Goal: Task Accomplishment & Management: Manage account settings

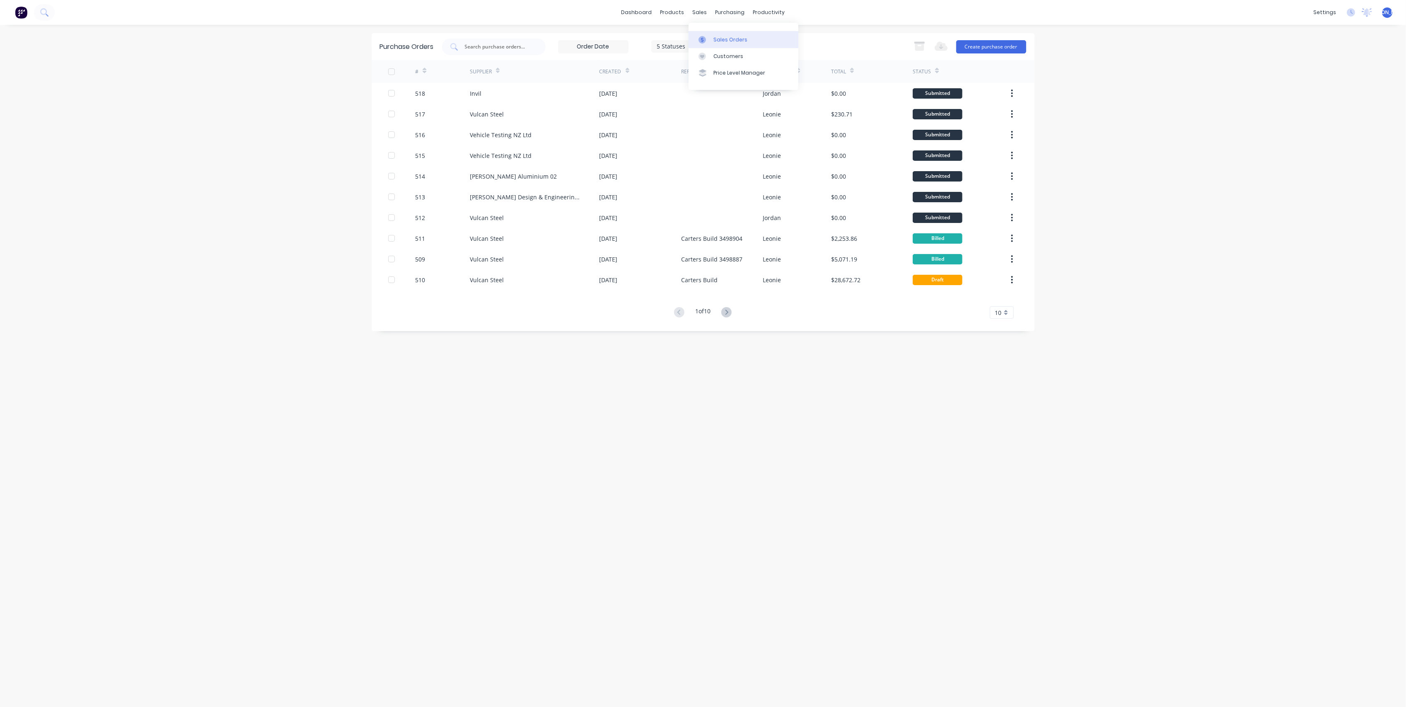
click at [729, 41] on div "Sales Orders" at bounding box center [730, 39] width 34 height 7
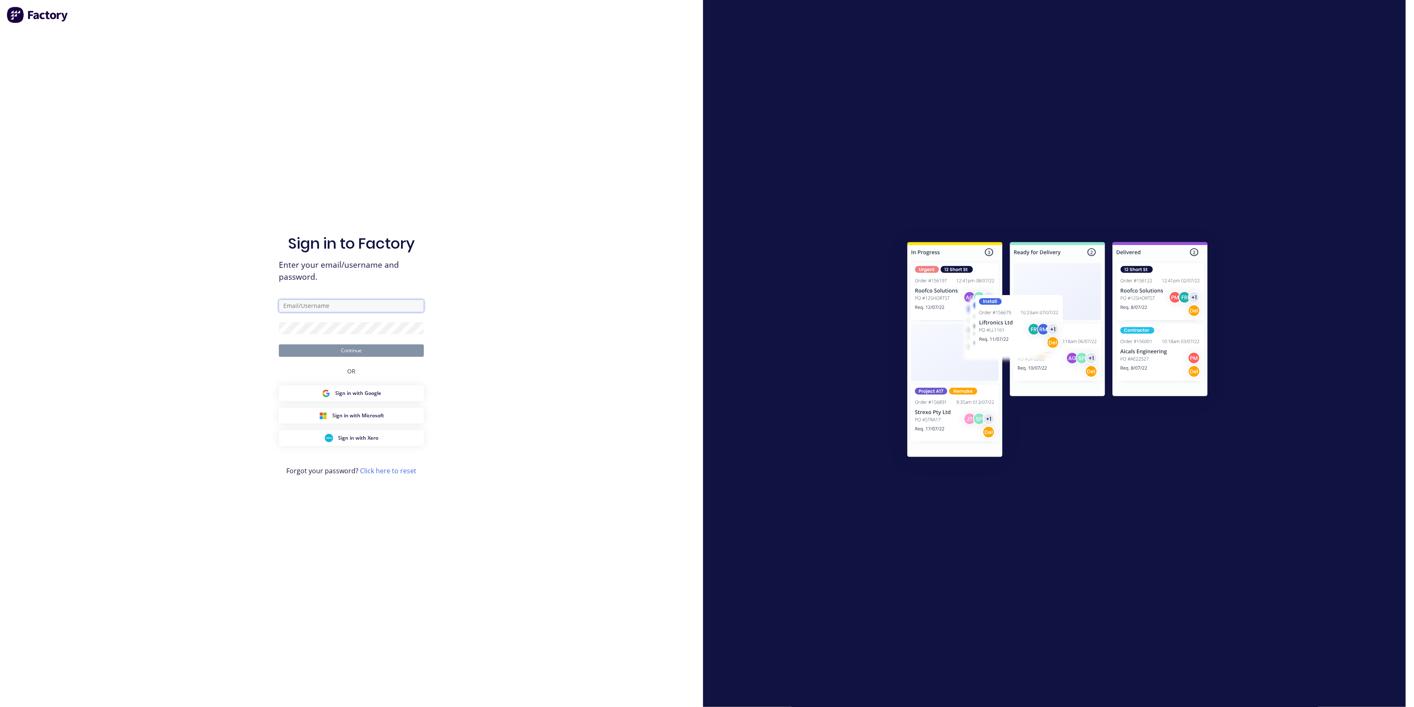
drag, startPoint x: 353, startPoint y: 307, endPoint x: 355, endPoint y: 312, distance: 4.8
click at [353, 307] on input "text" at bounding box center [351, 306] width 145 height 12
type input "[EMAIL_ADDRESS][DOMAIN_NAME]"
drag, startPoint x: 273, startPoint y: 329, endPoint x: 278, endPoint y: 327, distance: 5.0
click at [274, 329] on div "Sign in to Factory Enter your email/username and password. [EMAIL_ADDRESS][DOMA…" at bounding box center [351, 353] width 703 height 707
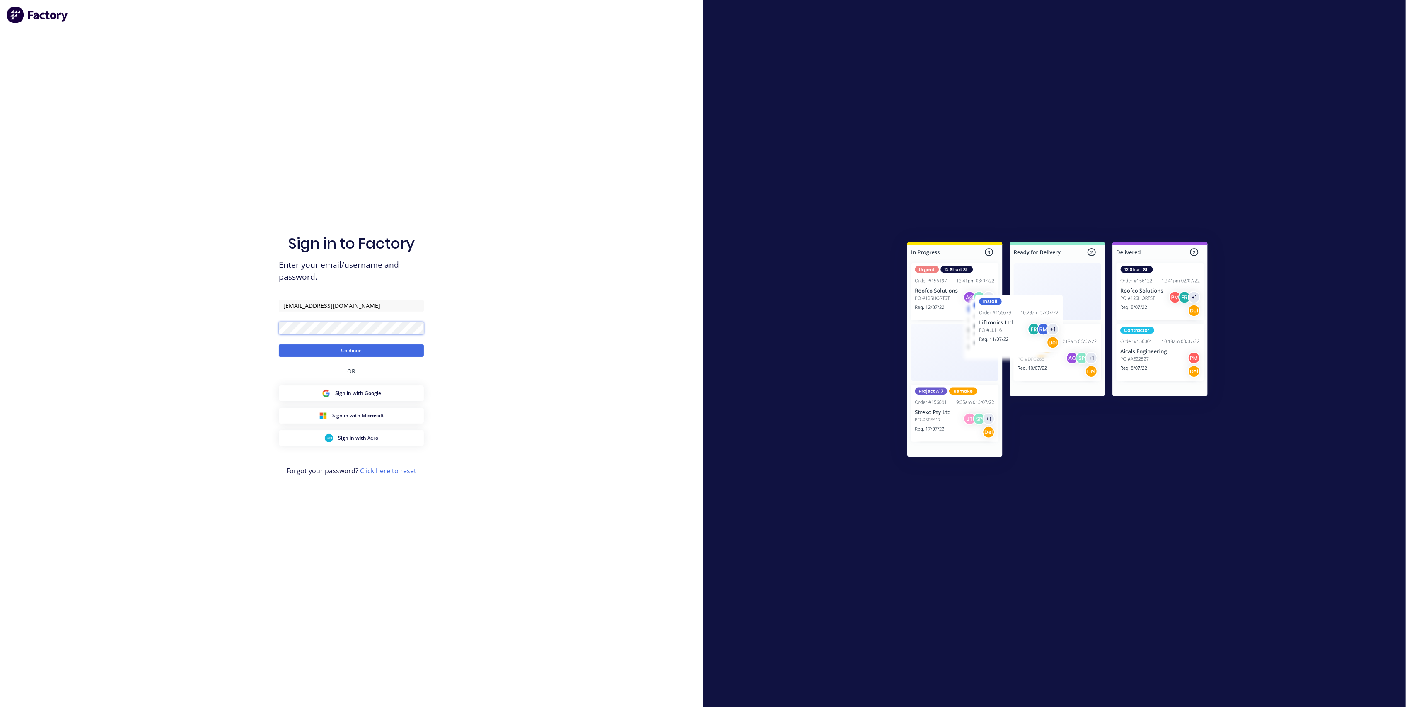
click at [279, 344] on button "Continue" at bounding box center [351, 350] width 145 height 12
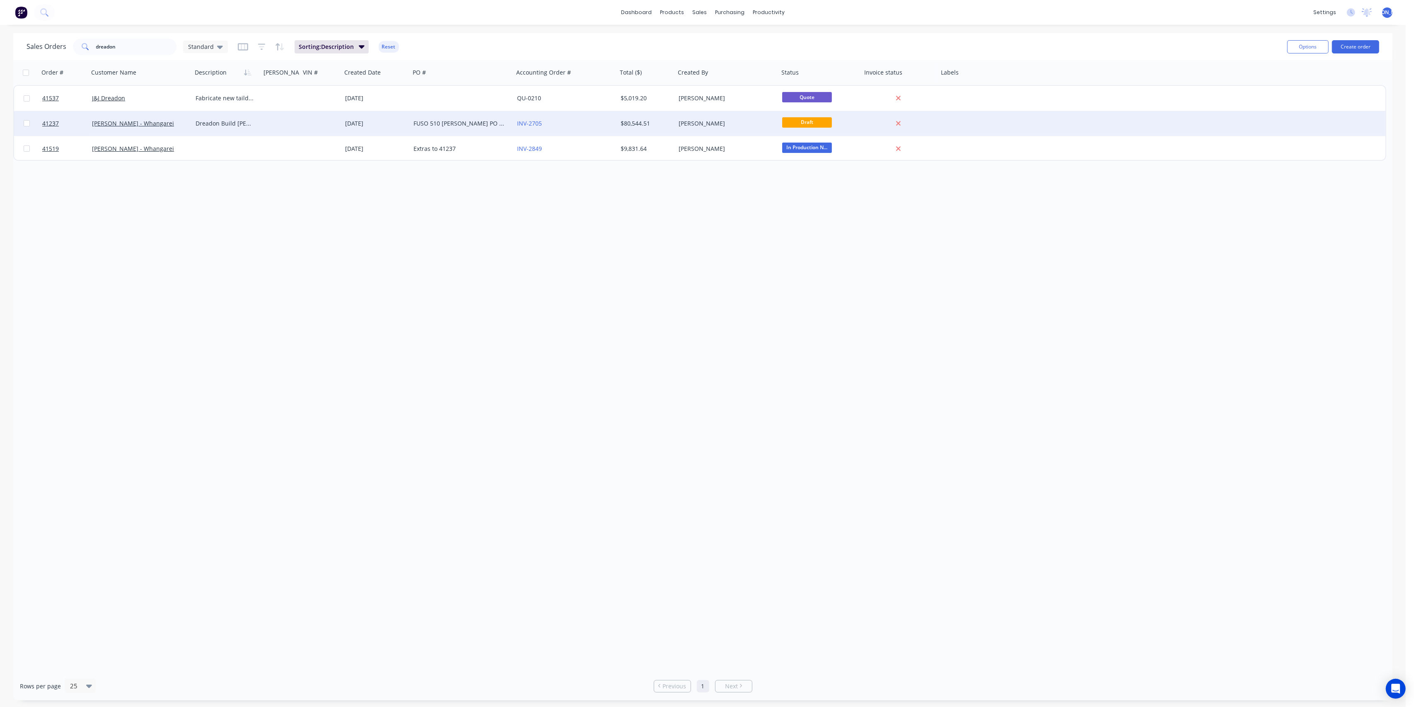
click at [187, 132] on div "[PERSON_NAME] - Whangarei" at bounding box center [141, 123] width 104 height 25
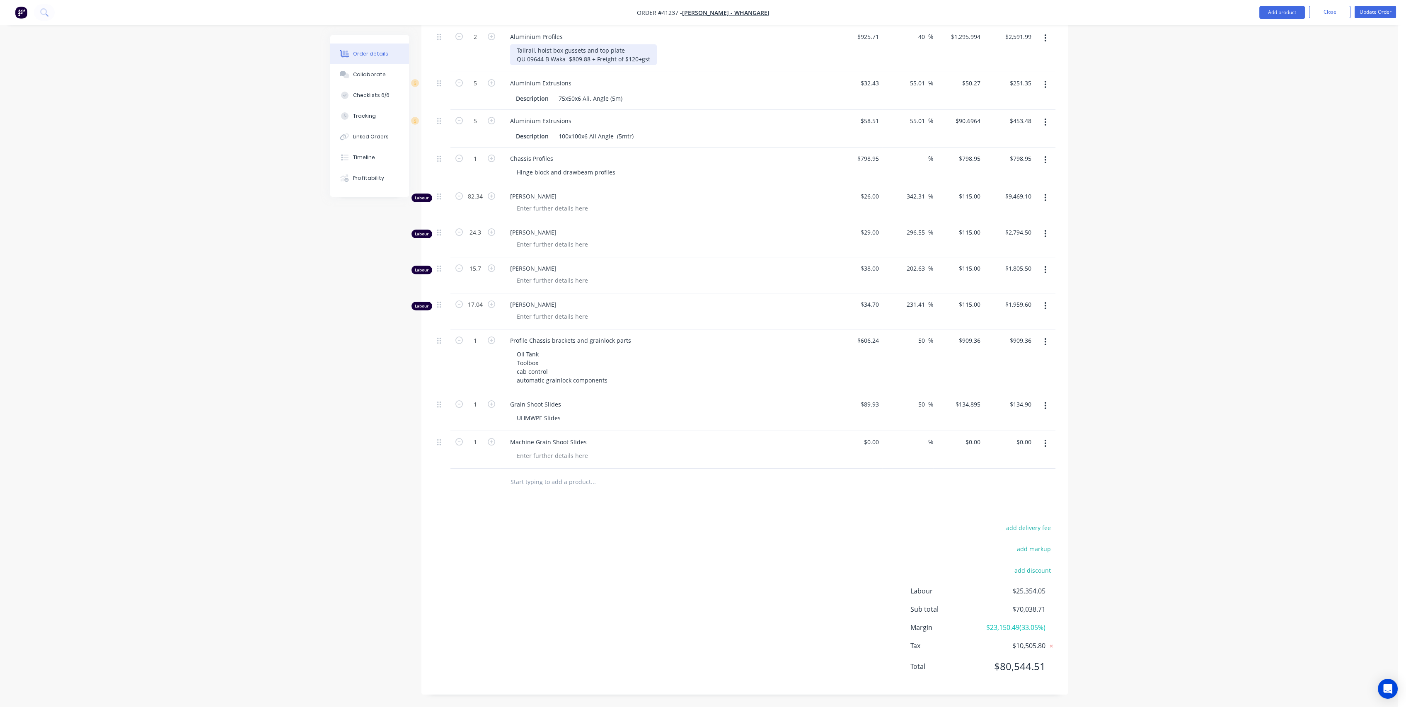
scroll to position [345, 0]
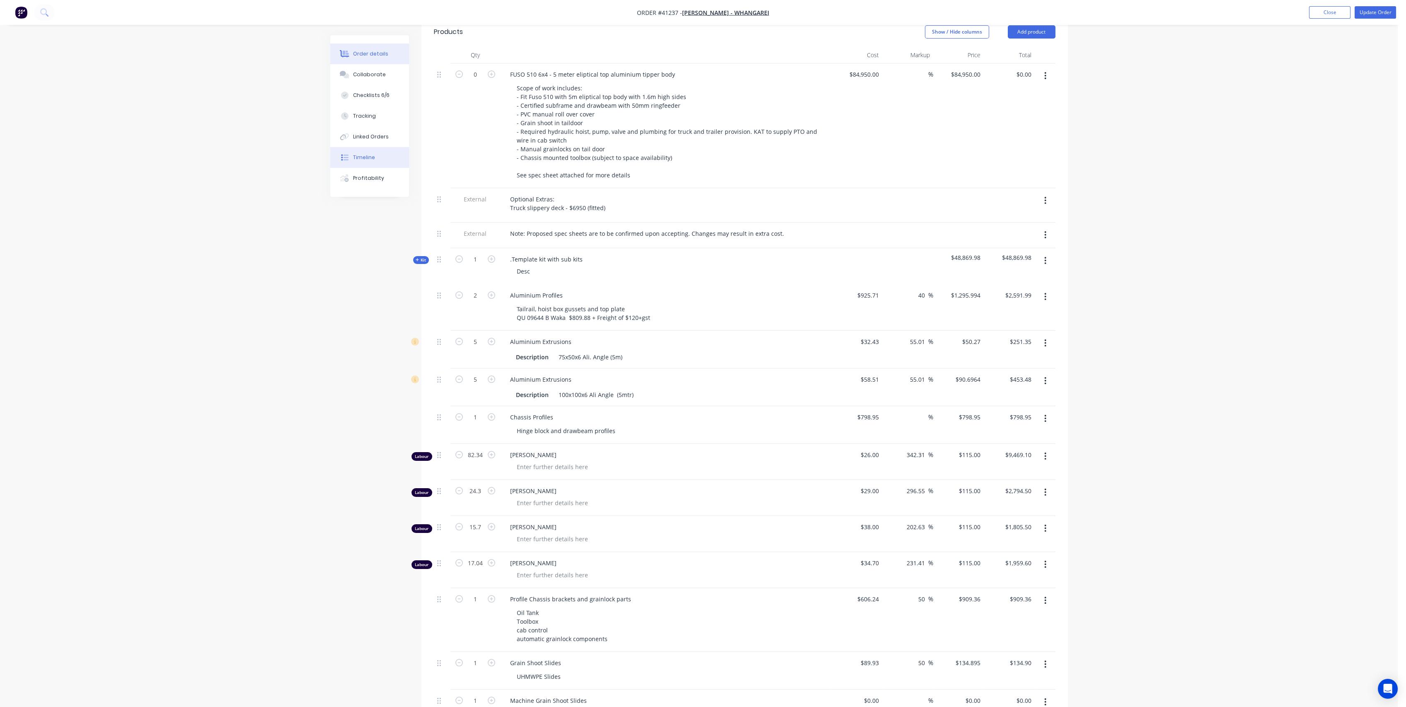
click at [369, 156] on div "Timeline" at bounding box center [364, 157] width 22 height 7
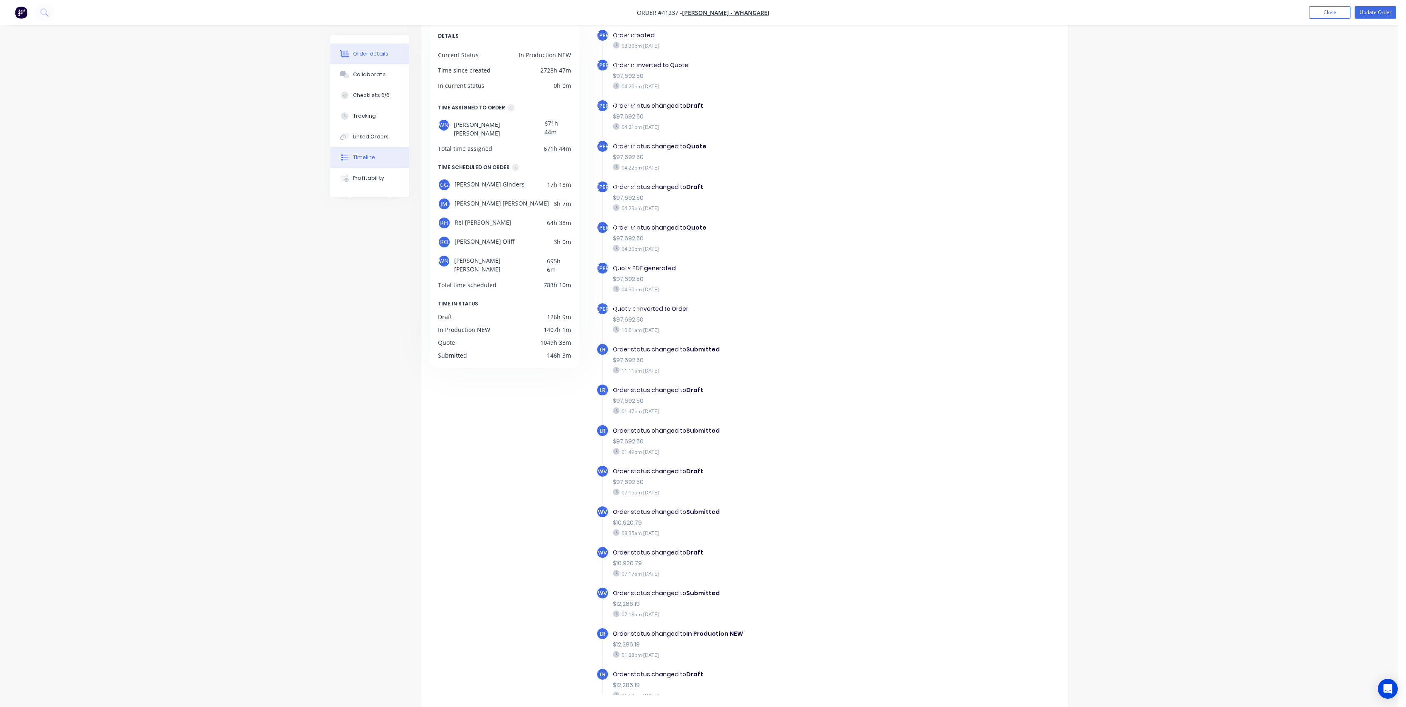
click at [374, 47] on button "Order details" at bounding box center [369, 53] width 79 height 21
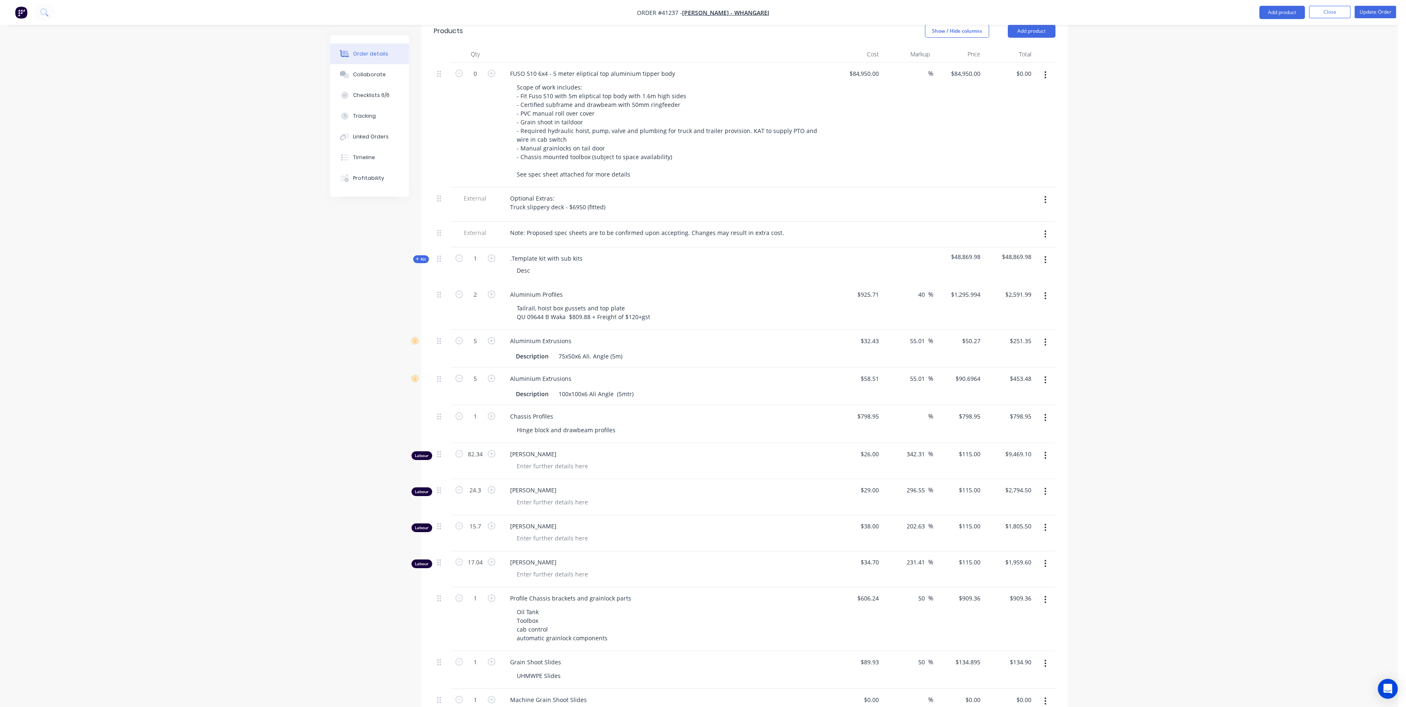
scroll to position [345, 0]
click at [419, 263] on span "Kit" at bounding box center [421, 260] width 11 height 6
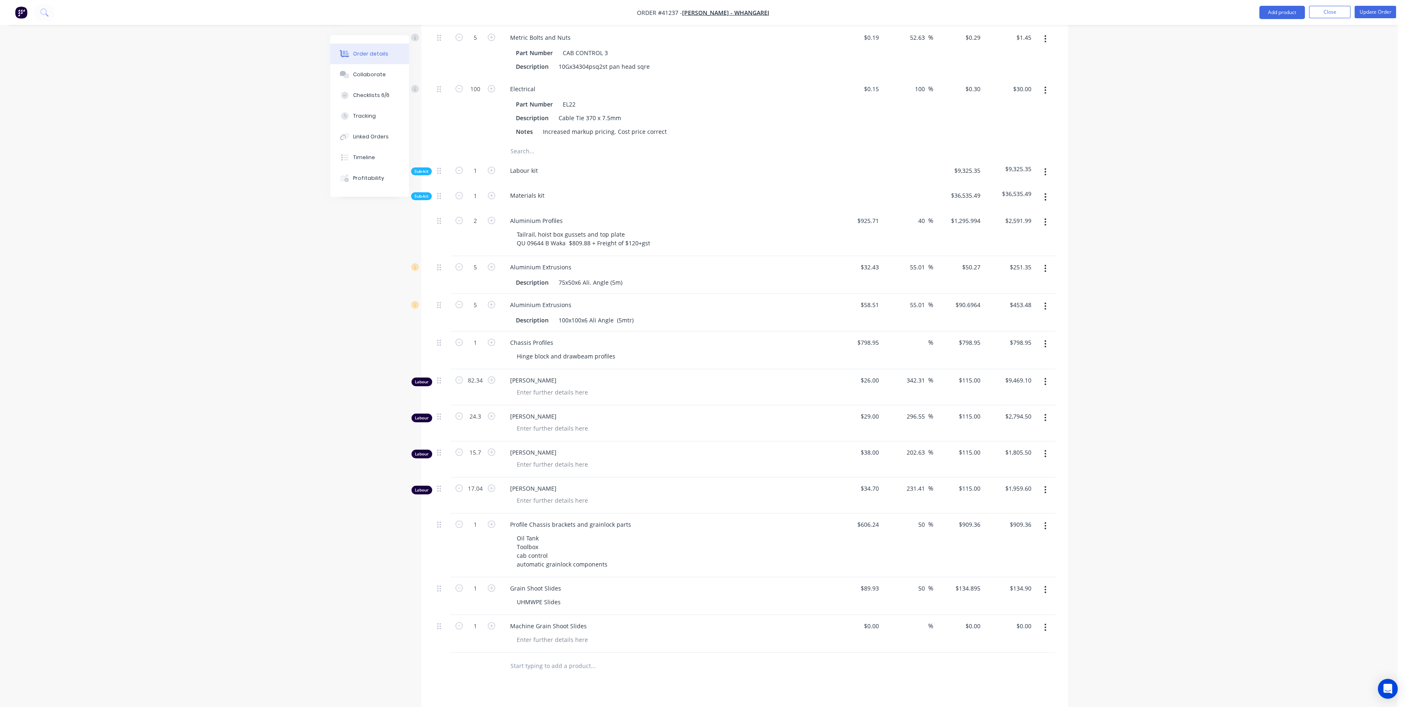
scroll to position [805, 0]
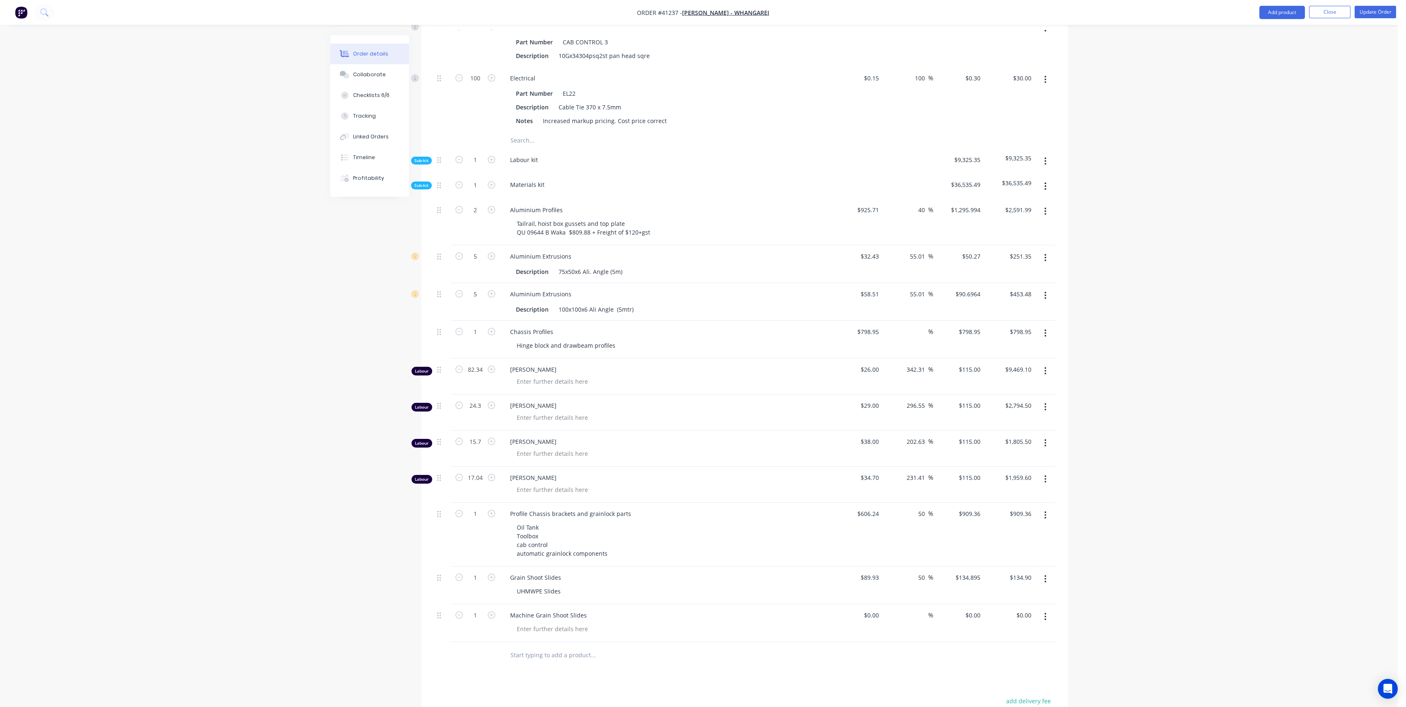
click at [419, 188] on span "Sub-kit" at bounding box center [421, 185] width 14 height 6
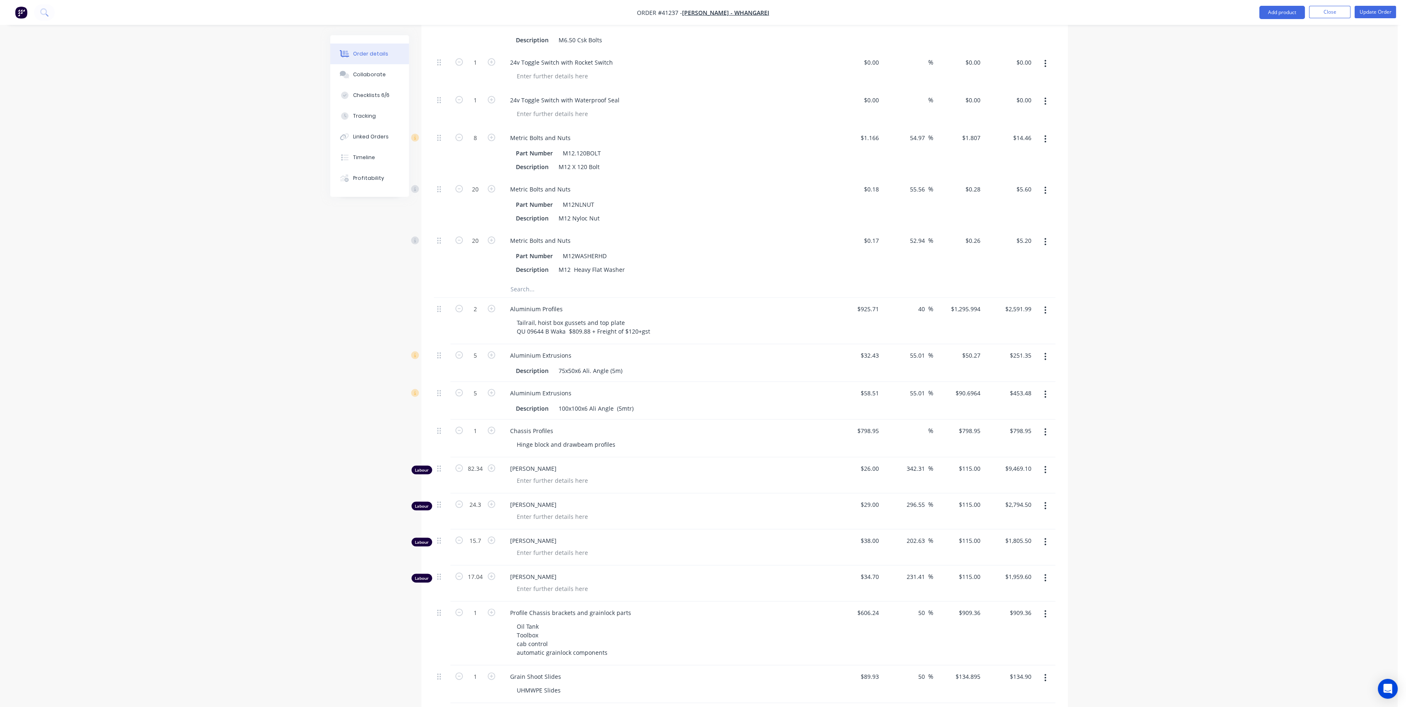
scroll to position [7226, 0]
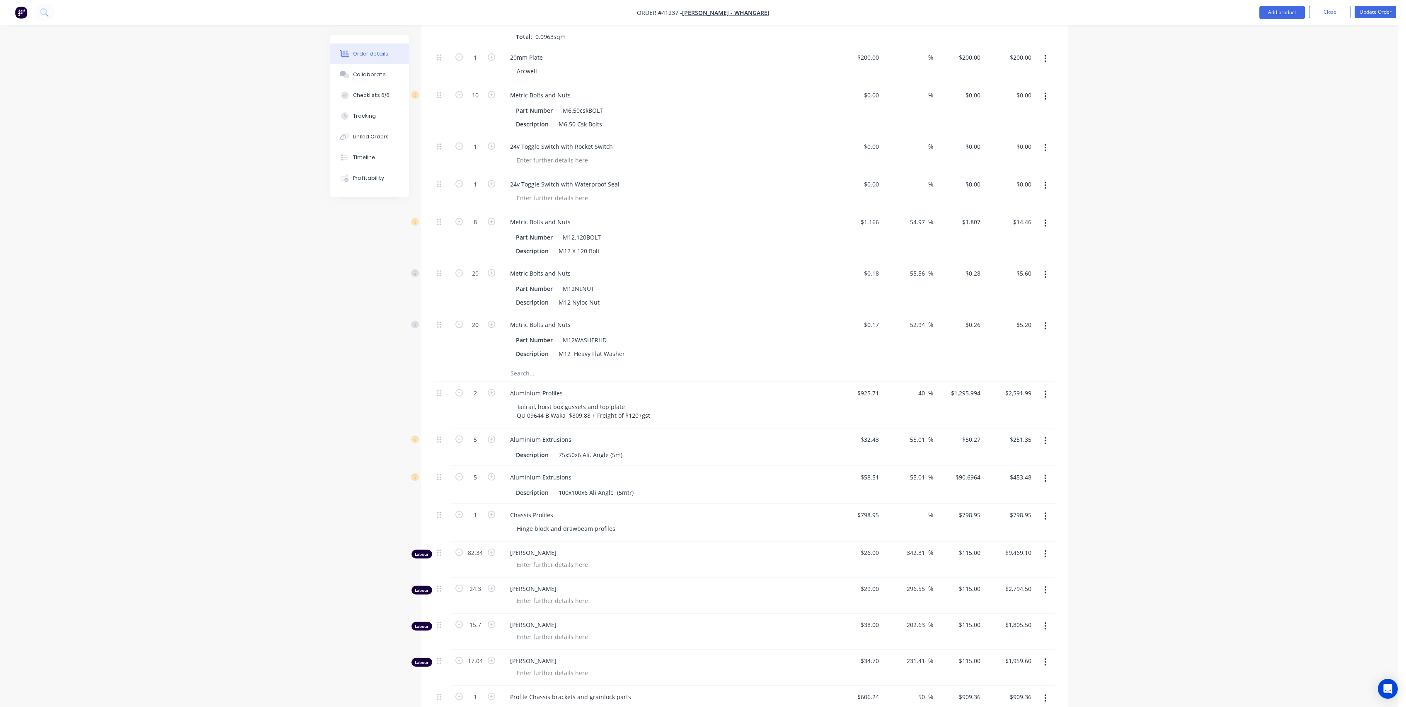
click at [517, 377] on input "text" at bounding box center [593, 373] width 166 height 17
type input "Sandblast only, misc parts for chassis and body."
click at [582, 399] on button "Add Sandblast only, misc parts for chassis and body. to kit" at bounding box center [627, 395] width 249 height 27
type input "56.26"
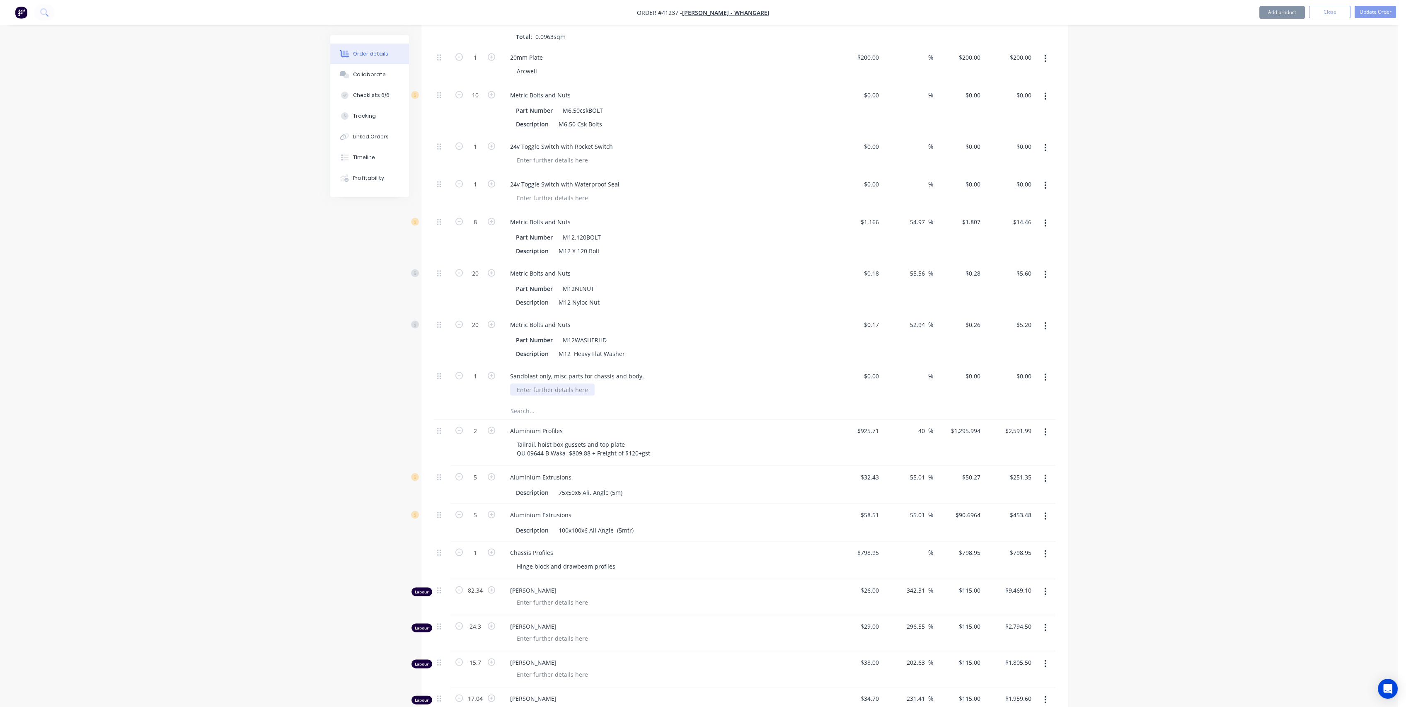
click at [556, 395] on div at bounding box center [552, 390] width 85 height 12
click at [669, 405] on input "text" at bounding box center [593, 411] width 166 height 17
drag, startPoint x: 542, startPoint y: 391, endPoint x: 566, endPoint y: 389, distance: 24.1
click at [566, 389] on div "Rudolphs" at bounding box center [669, 390] width 318 height 12
click at [587, 395] on div "Rudolphs" at bounding box center [669, 390] width 318 height 12
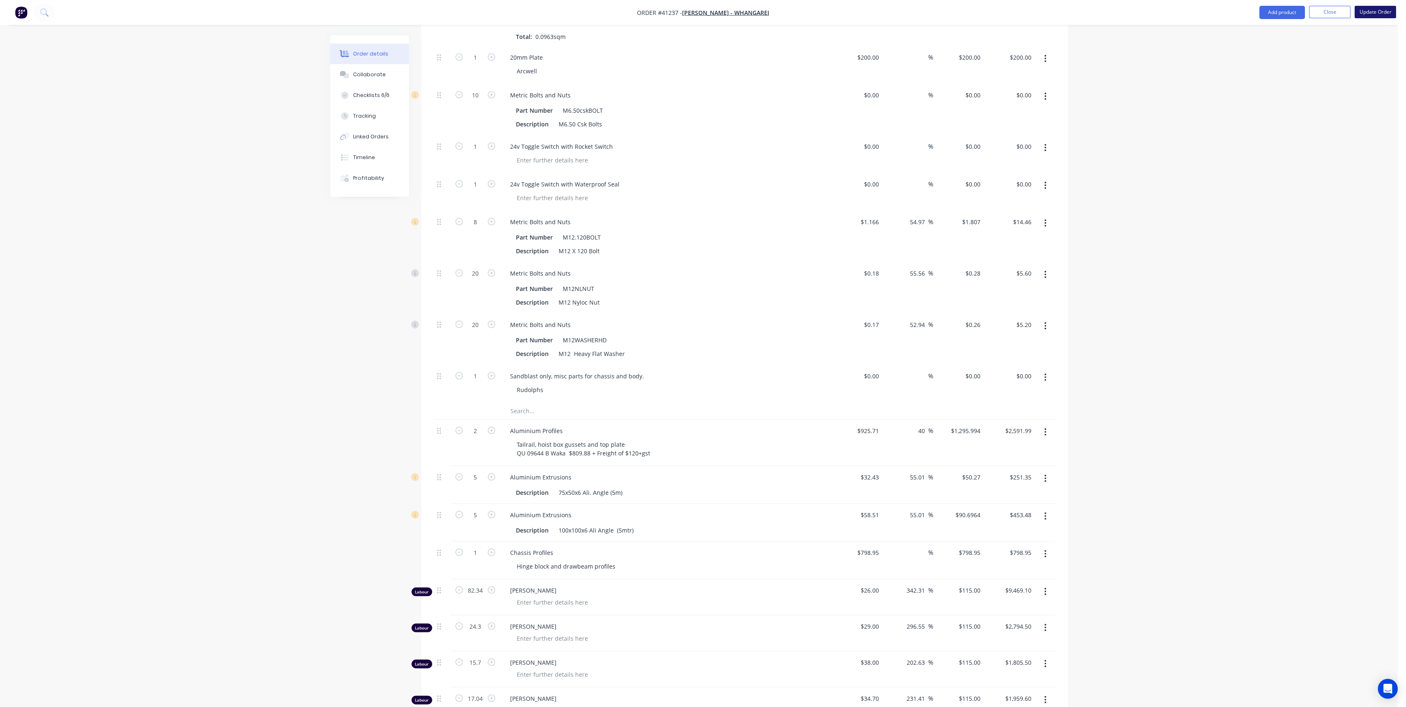
click at [1379, 14] on button "Update Order" at bounding box center [1374, 12] width 41 height 12
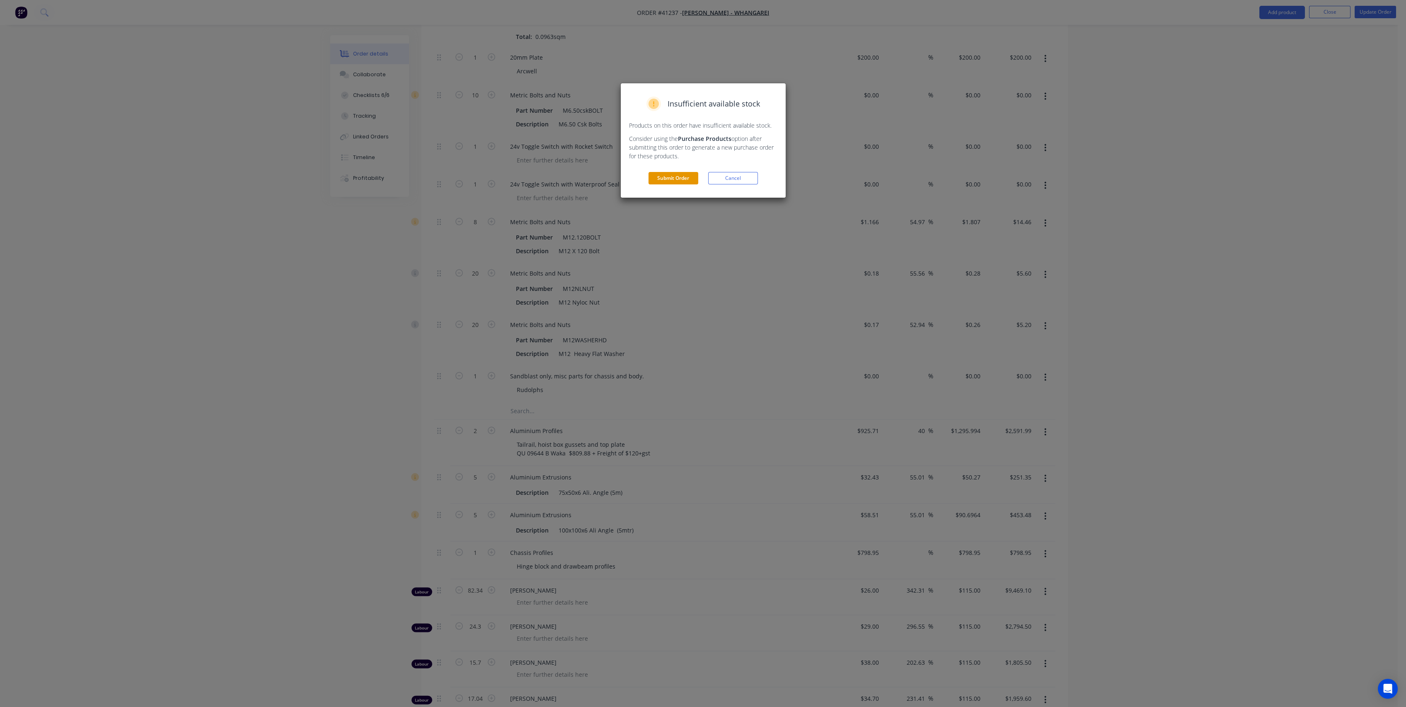
click at [681, 175] on button "Submit Order" at bounding box center [673, 178] width 50 height 12
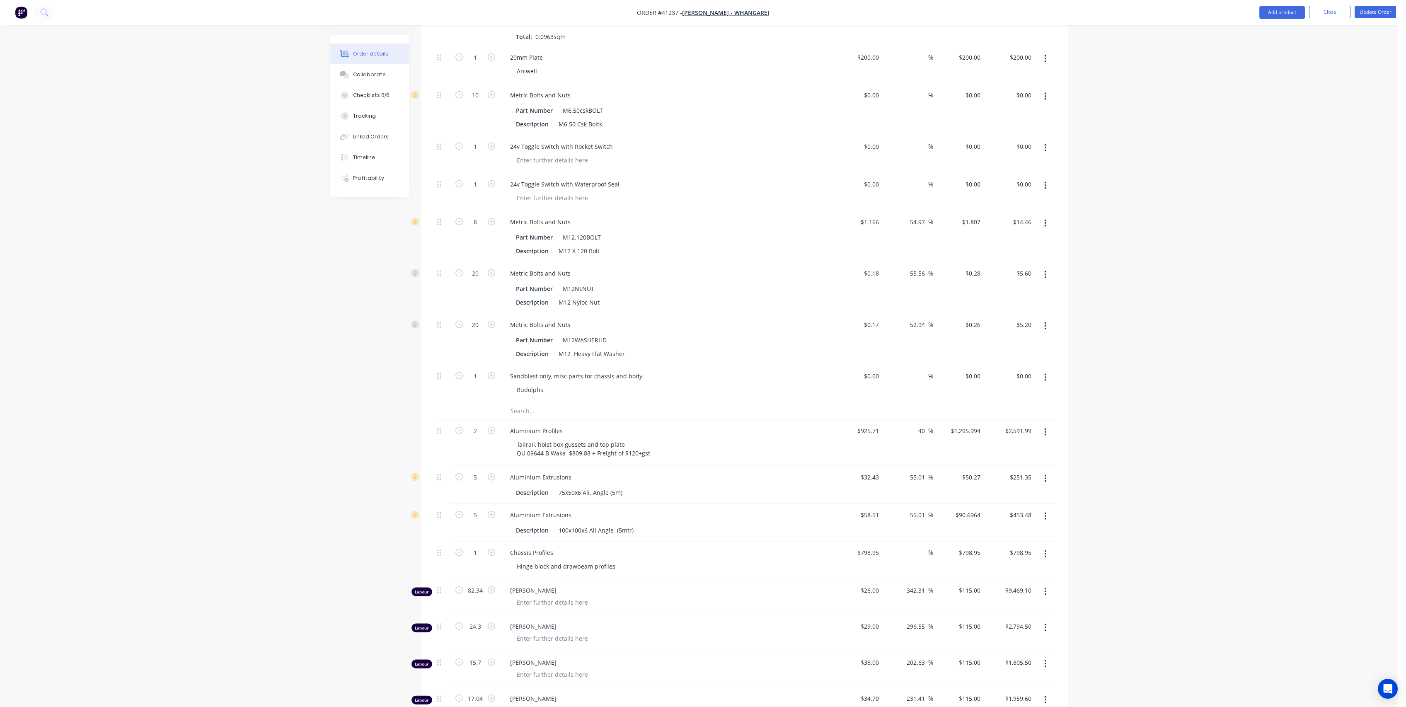
scroll to position [6755, 0]
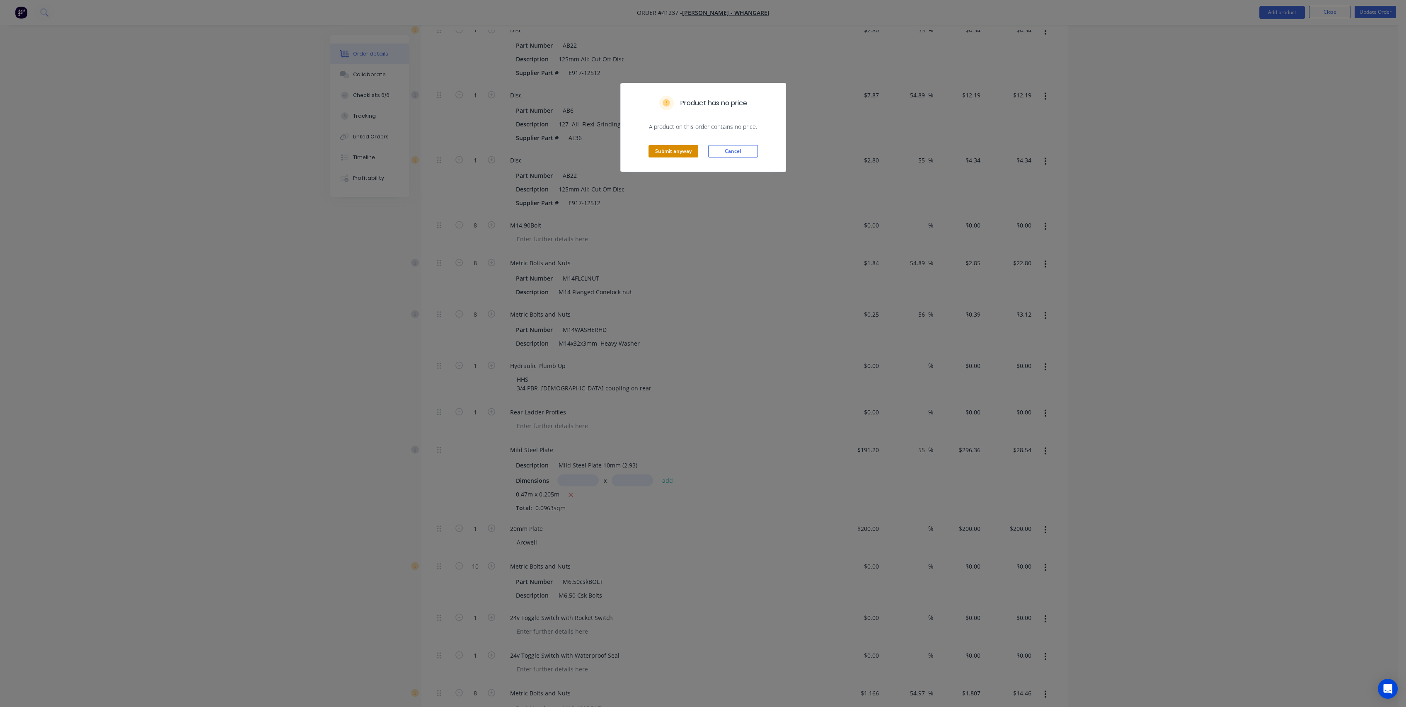
click at [689, 153] on button "Submit anyway" at bounding box center [673, 151] width 50 height 12
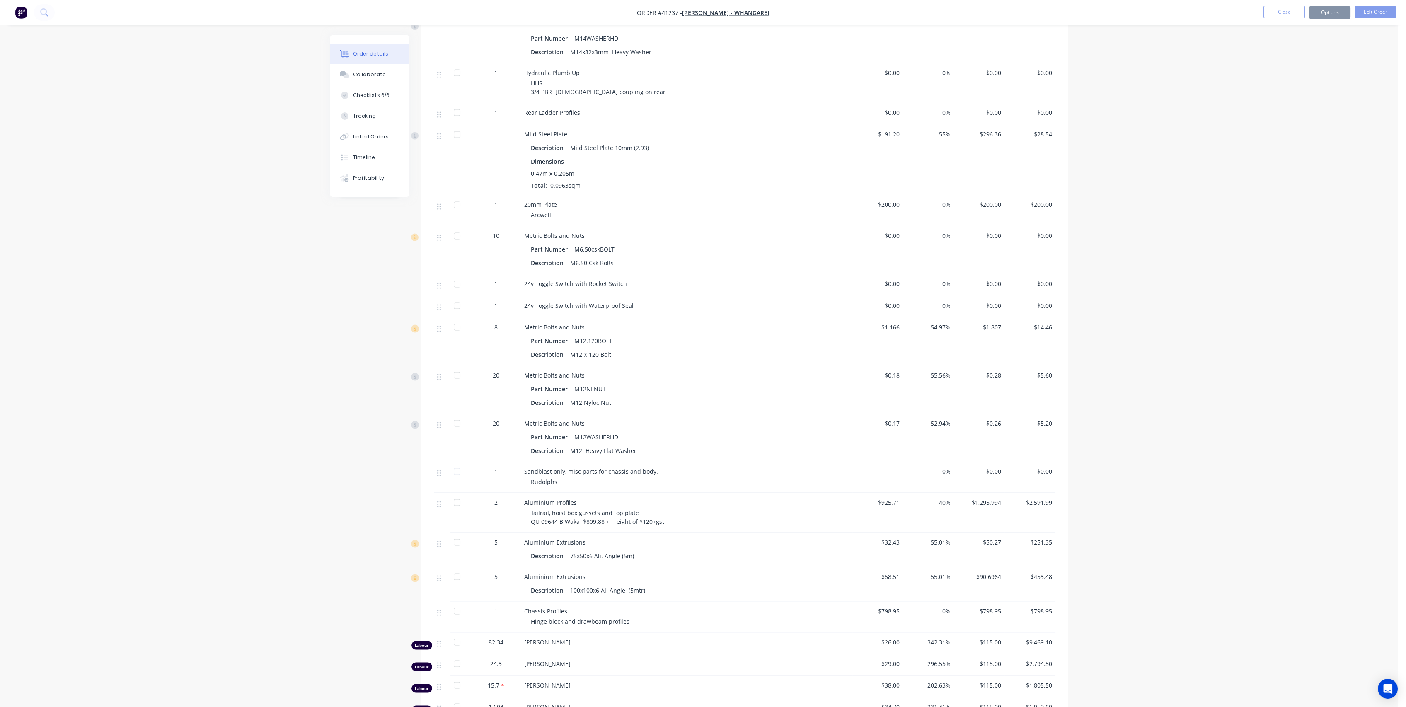
scroll to position [6469, 0]
drag, startPoint x: 558, startPoint y: 470, endPoint x: 529, endPoint y: 471, distance: 29.5
click at [529, 471] on div "Sandblast only, misc parts for chassis and body. Rudolphs" at bounding box center [686, 474] width 331 height 31
click at [438, 470] on icon at bounding box center [439, 469] width 4 height 7
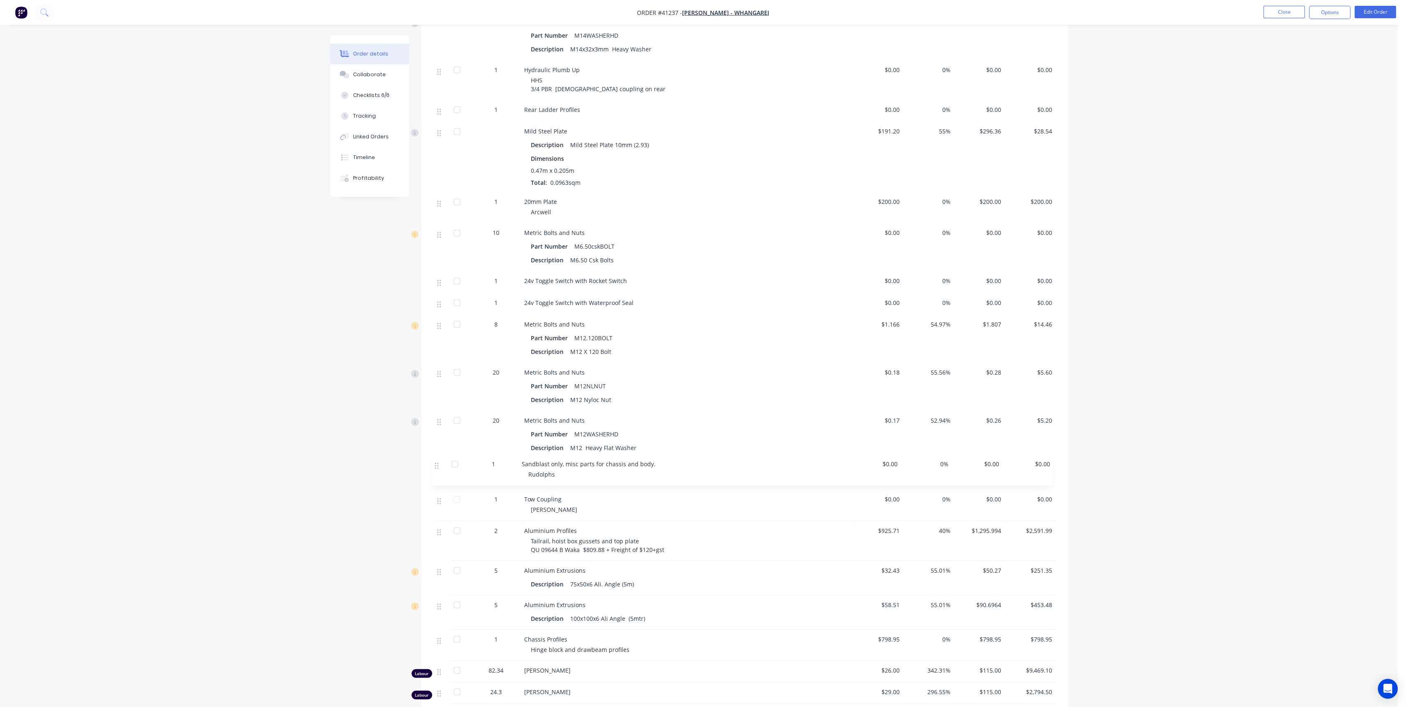
click at [554, 476] on span "Rudolphs" at bounding box center [544, 479] width 27 height 8
drag, startPoint x: 565, startPoint y: 463, endPoint x: 575, endPoint y: 470, distance: 11.8
click at [570, 470] on div "Sandblast only, misc parts for chassis and body." at bounding box center [686, 468] width 325 height 9
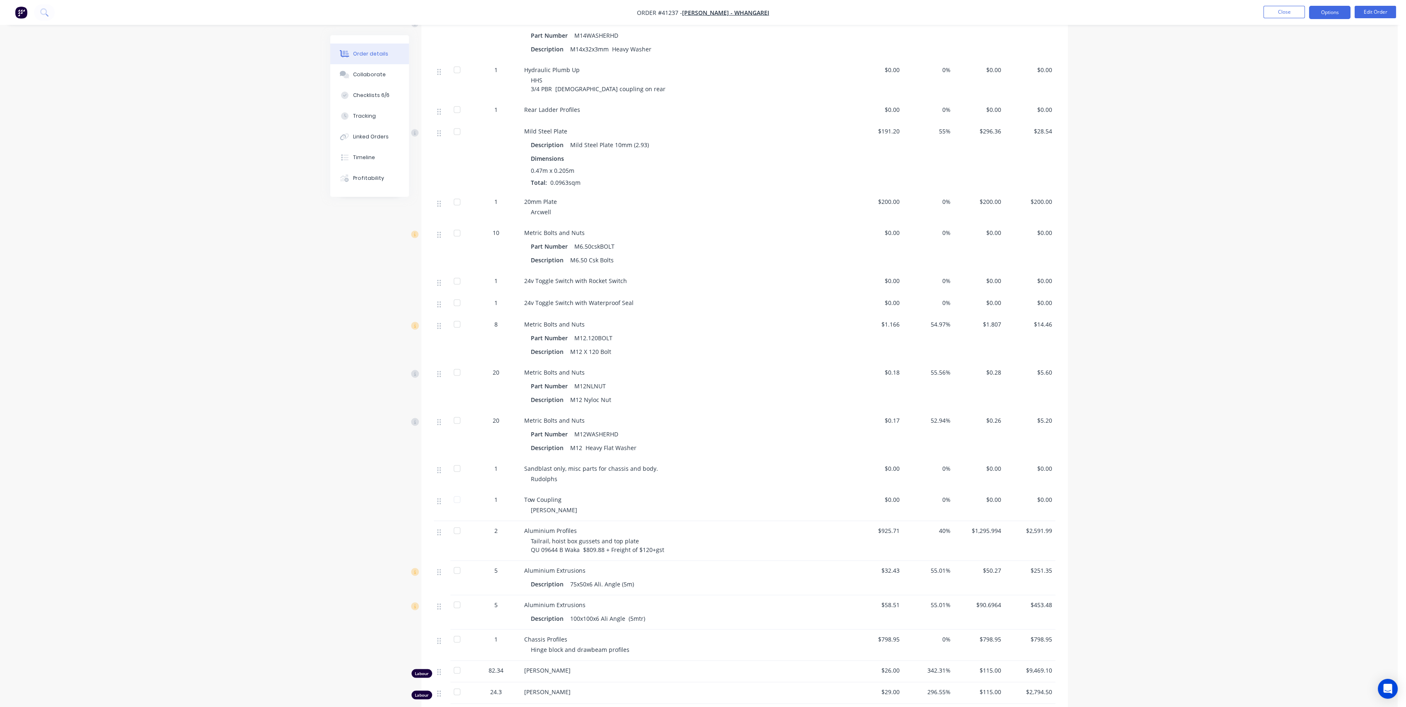
click at [1340, 11] on button "Options" at bounding box center [1329, 12] width 41 height 13
drag, startPoint x: 1305, startPoint y: 158, endPoint x: 1300, endPoint y: 147, distance: 12.5
click at [1300, 147] on div "EMAIL / PRINT Invoice Partial Invoice Order Confirmation Work Order Delivery Do…" at bounding box center [1304, 126] width 91 height 207
click at [1292, 142] on button "Purchase Products" at bounding box center [1304, 149] width 91 height 17
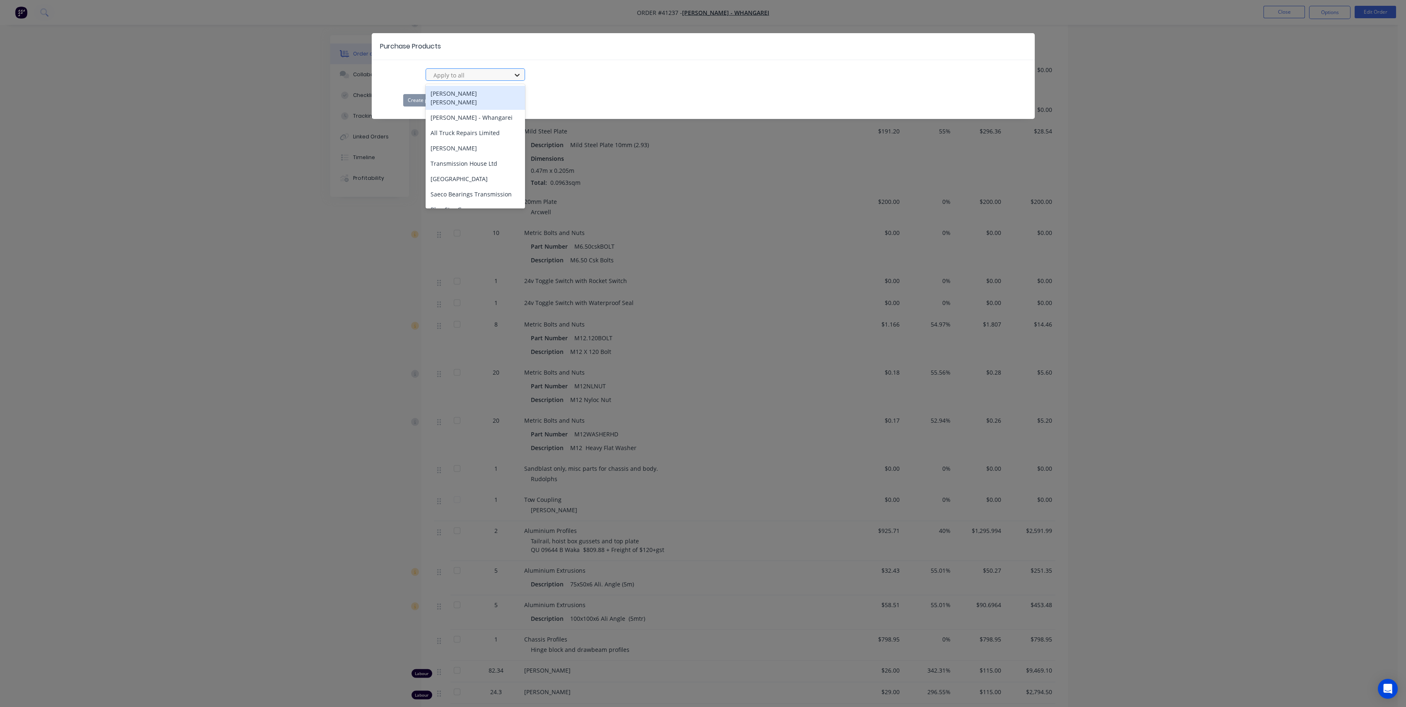
click at [519, 72] on icon at bounding box center [517, 75] width 8 height 8
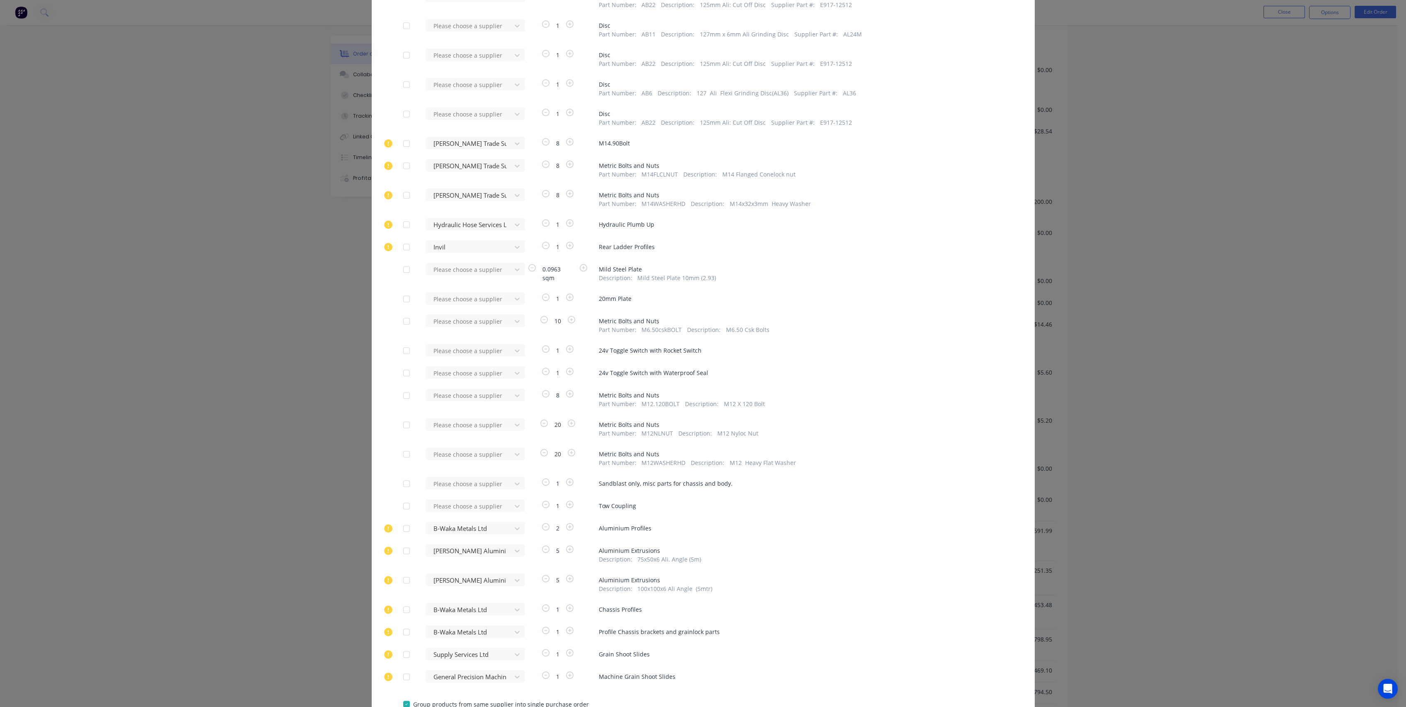
scroll to position [3264, 0]
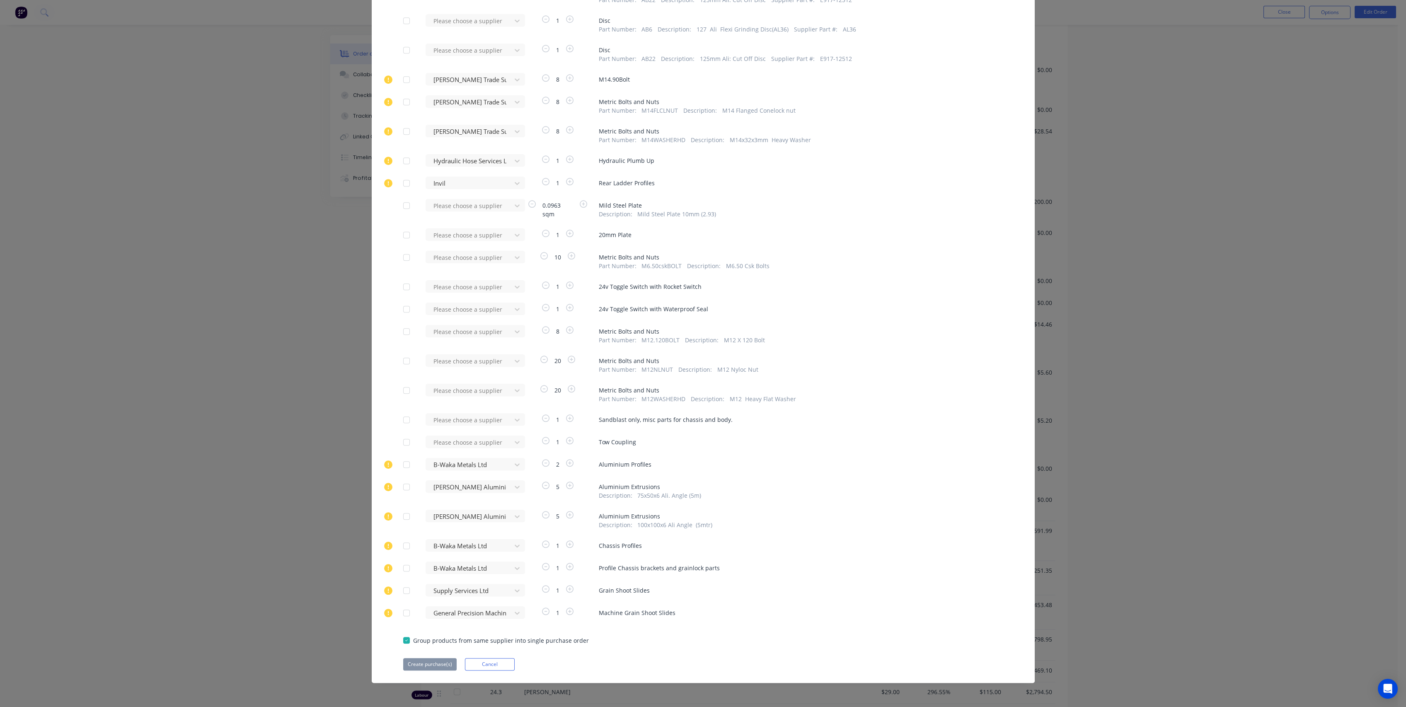
click at [399, 421] on div at bounding box center [406, 419] width 17 height 17
click at [456, 418] on div at bounding box center [469, 420] width 75 height 10
type input "rudol"
click at [463, 449] on div "Rudolphs Ltd" at bounding box center [474, 449] width 99 height 15
click at [432, 668] on button "Create purchase(s)" at bounding box center [429, 664] width 53 height 12
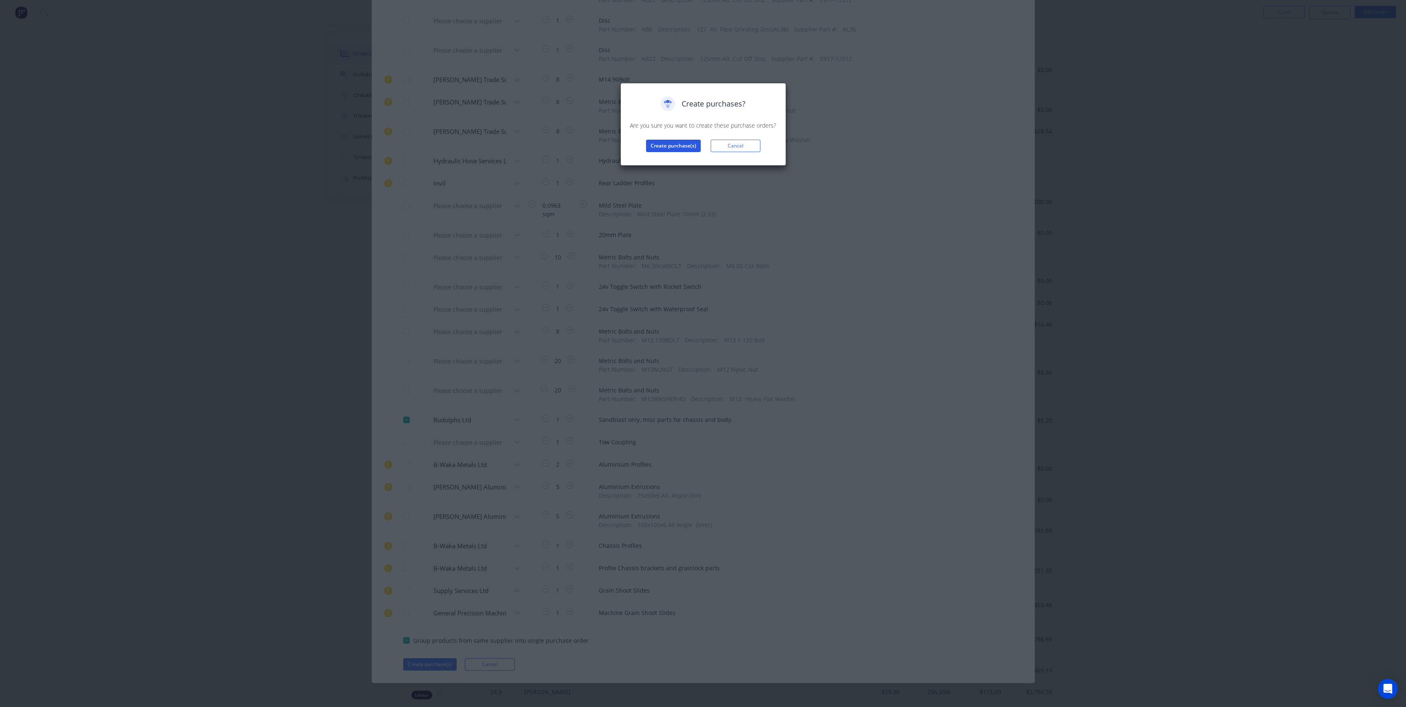
click at [664, 146] on button "Create purchase(s)" at bounding box center [673, 146] width 55 height 12
click at [674, 156] on button "View purchase(s)" at bounding box center [673, 159] width 50 height 12
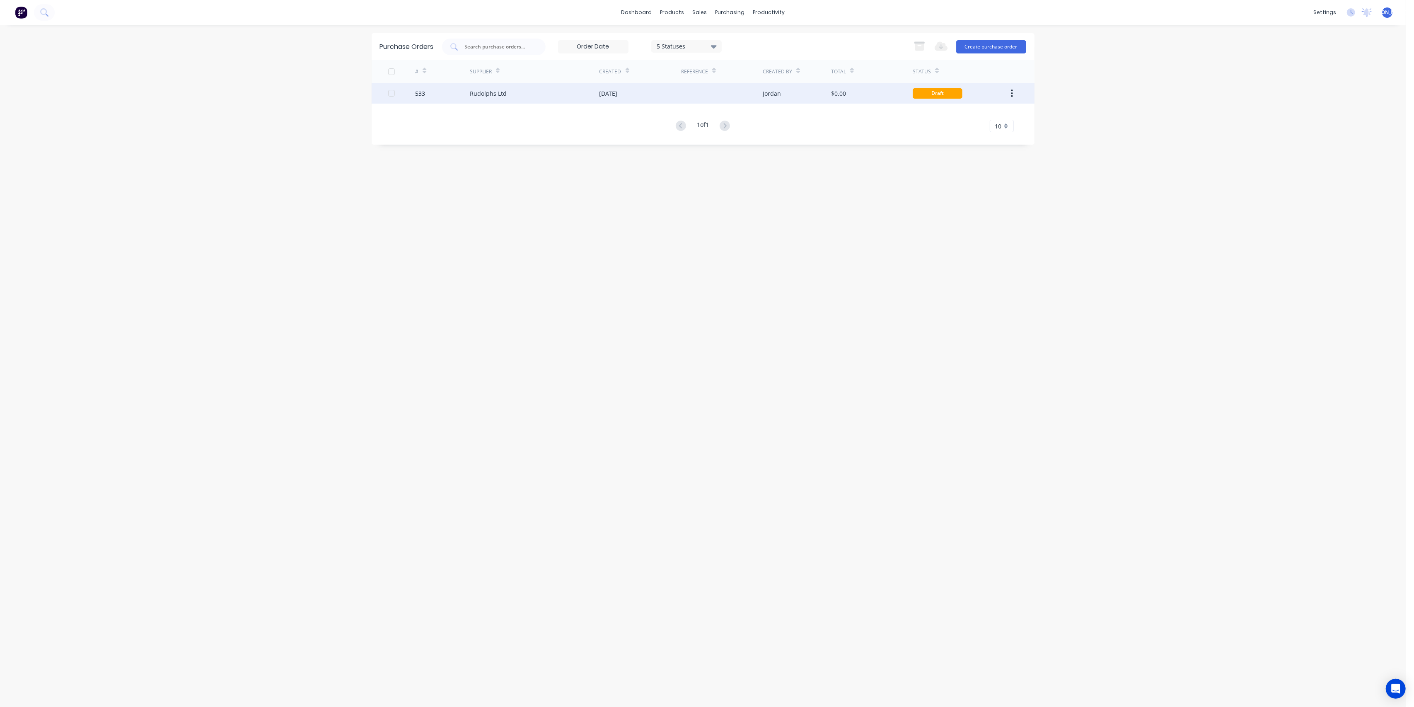
click at [569, 97] on div "Rudolphs Ltd" at bounding box center [535, 93] width 130 height 21
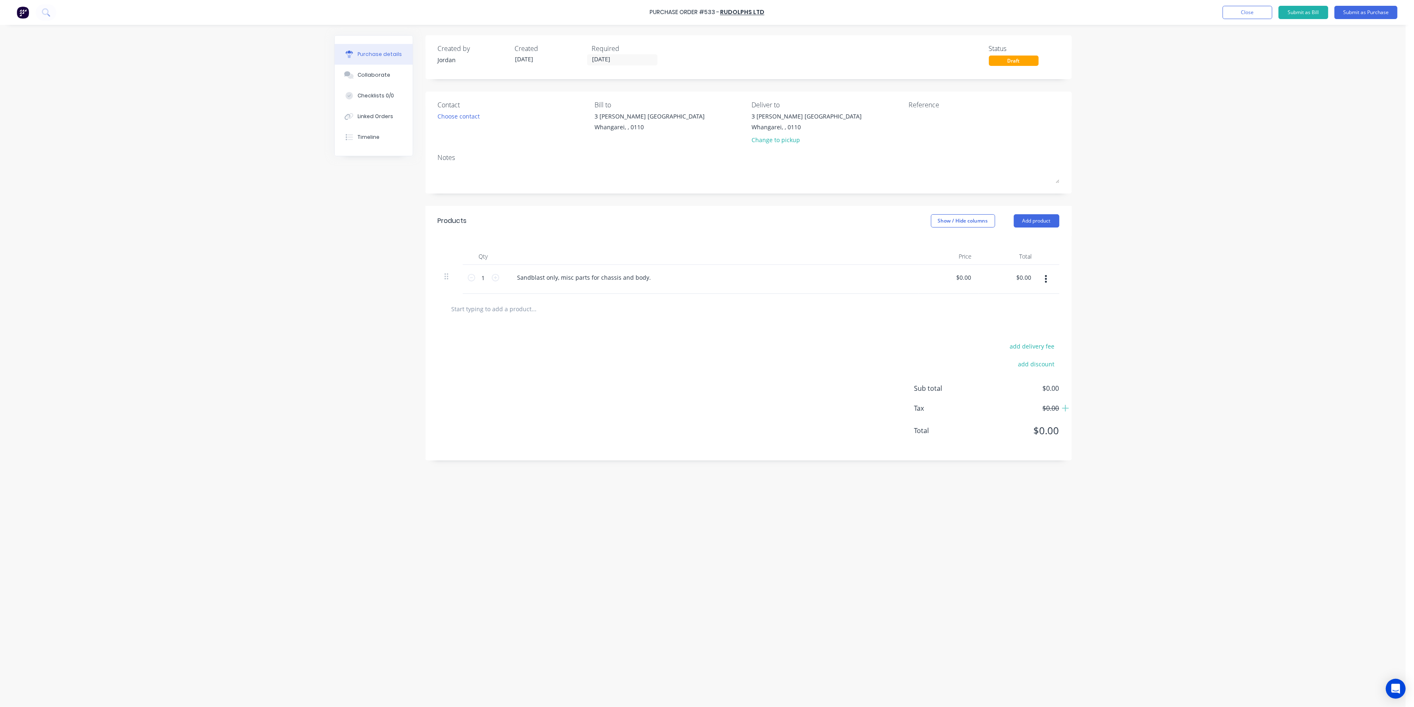
click at [543, 290] on div "Sandblast only, misc parts for chassis and body." at bounding box center [711, 279] width 414 height 29
click at [502, 308] on input "text" at bounding box center [534, 308] width 166 height 17
click at [1358, 14] on button "Submit as Purchase" at bounding box center [1365, 12] width 63 height 13
click at [623, 292] on div "Sub total $0.00 Tax $0.00 Total $0.00" at bounding box center [748, 333] width 646 height 110
click at [1327, 16] on button "Options" at bounding box center [1320, 12] width 41 height 13
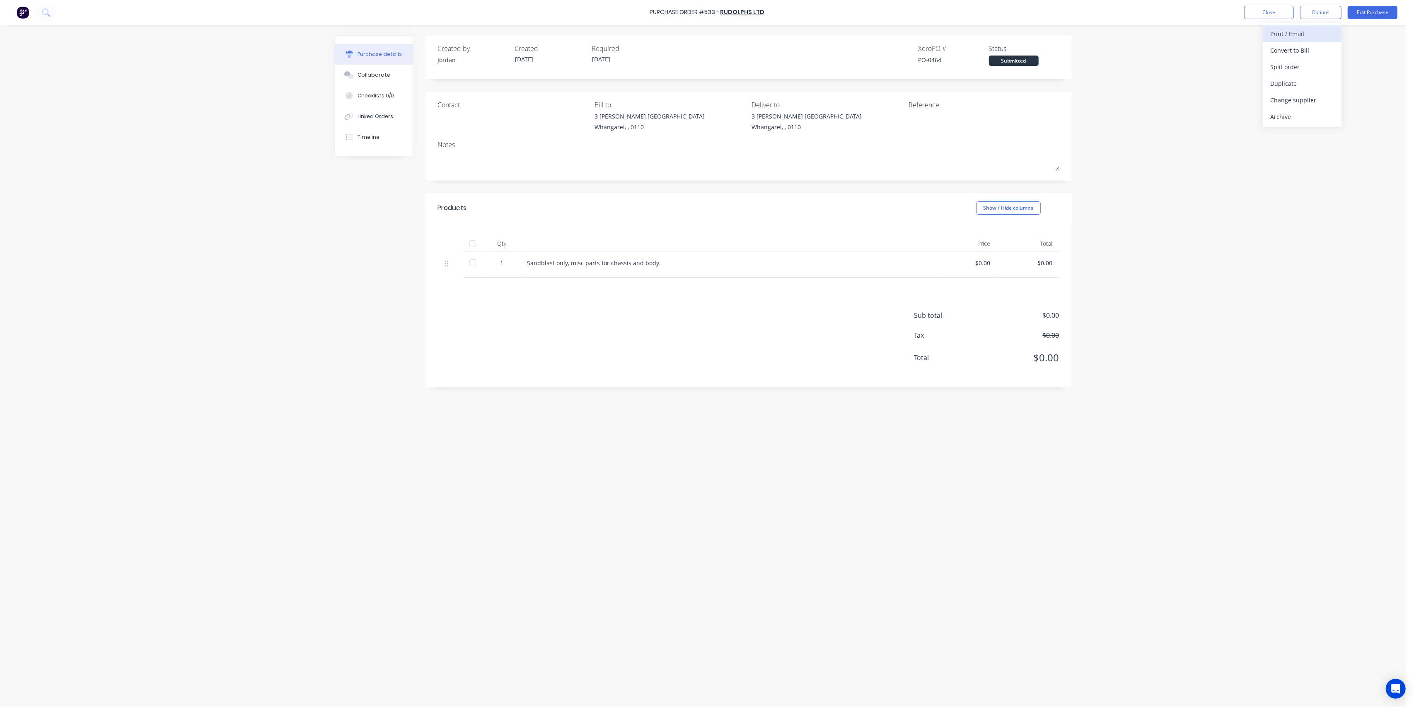
click at [1302, 34] on div "Print / Email" at bounding box center [1302, 34] width 64 height 12
click at [1326, 68] on div "Without pricing" at bounding box center [1302, 67] width 64 height 12
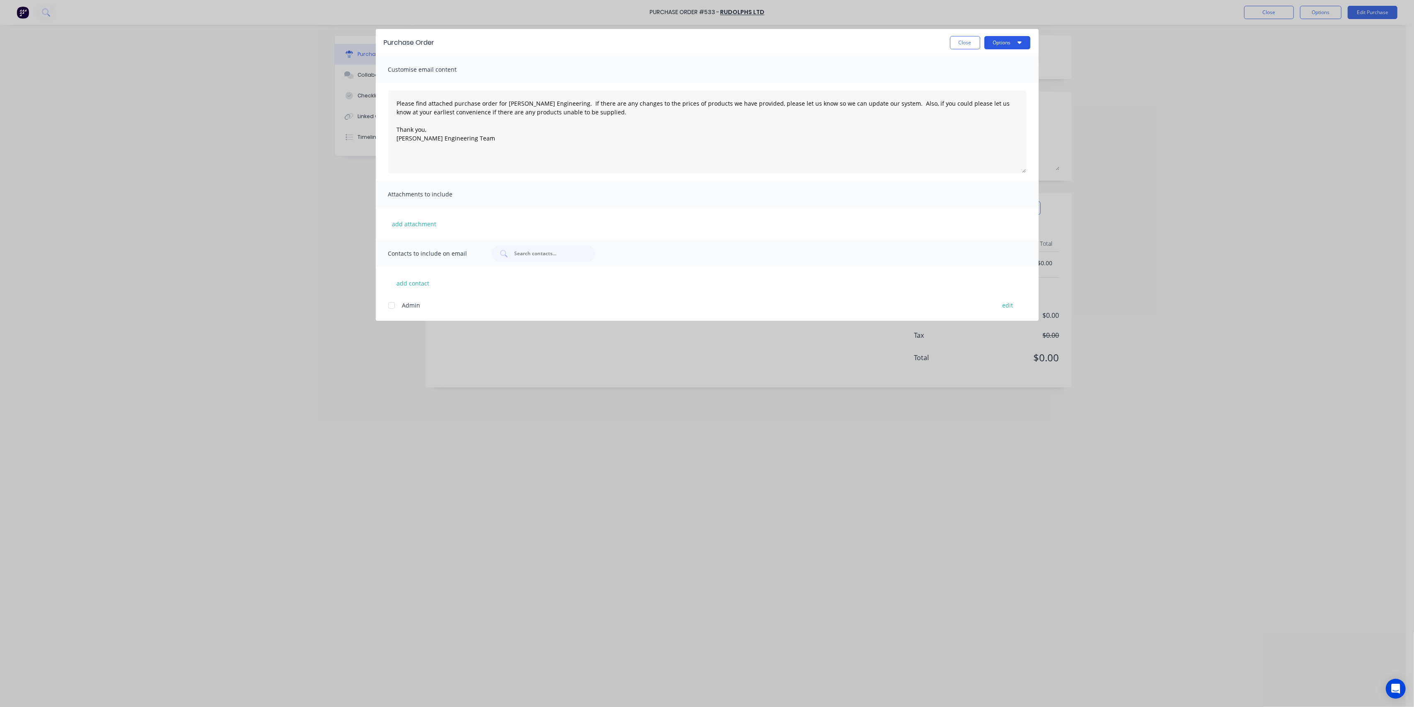
click at [1019, 39] on icon "button" at bounding box center [1019, 42] width 4 height 7
click at [988, 78] on div "Print" at bounding box center [991, 80] width 64 height 12
click at [966, 41] on button "Close" at bounding box center [965, 42] width 30 height 13
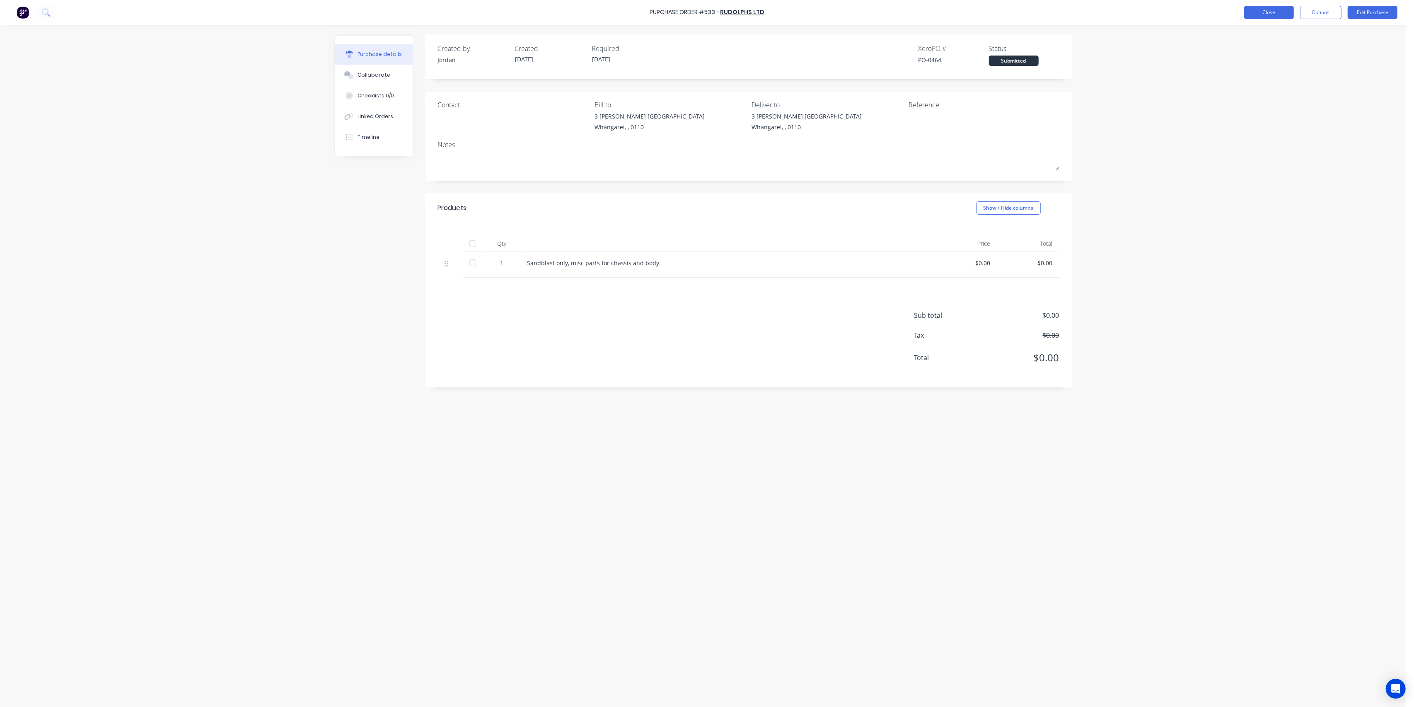
click at [1276, 12] on button "Close" at bounding box center [1269, 12] width 50 height 13
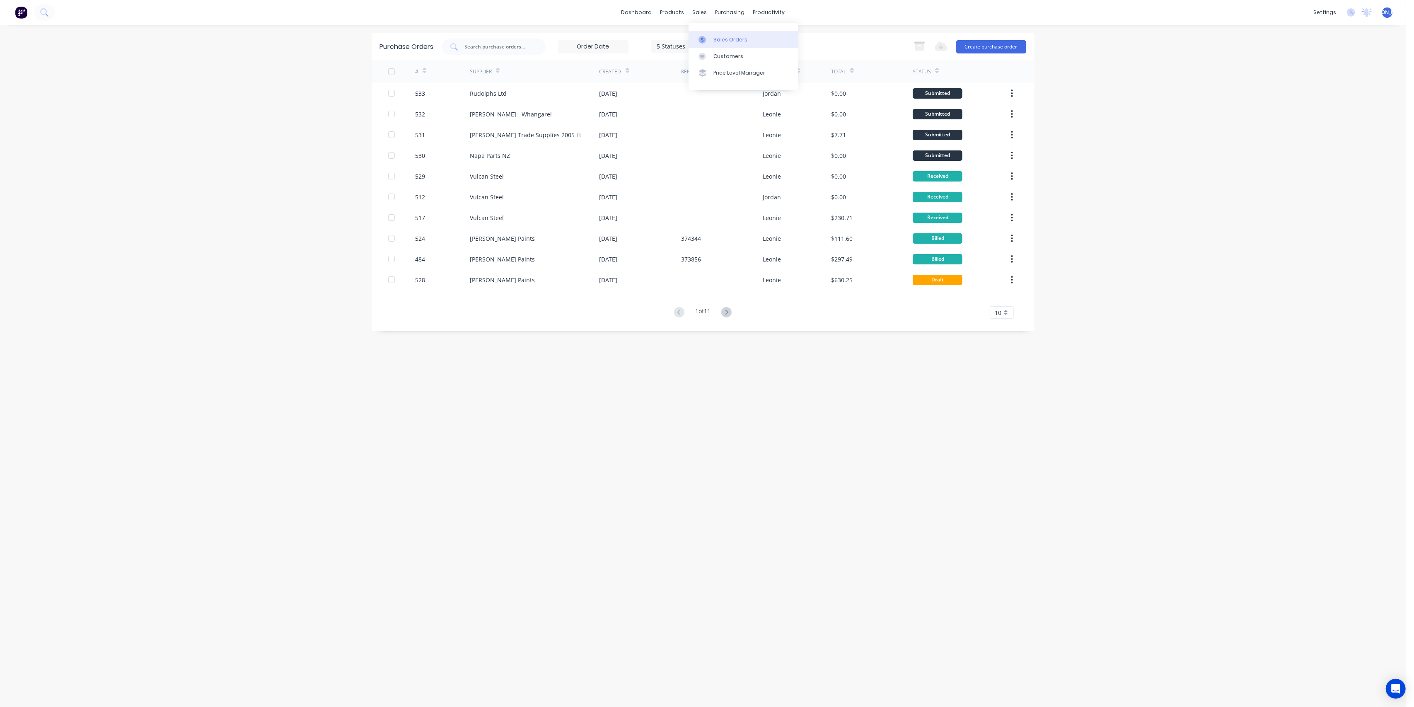
click at [713, 31] on link "Sales Orders" at bounding box center [744, 39] width 110 height 17
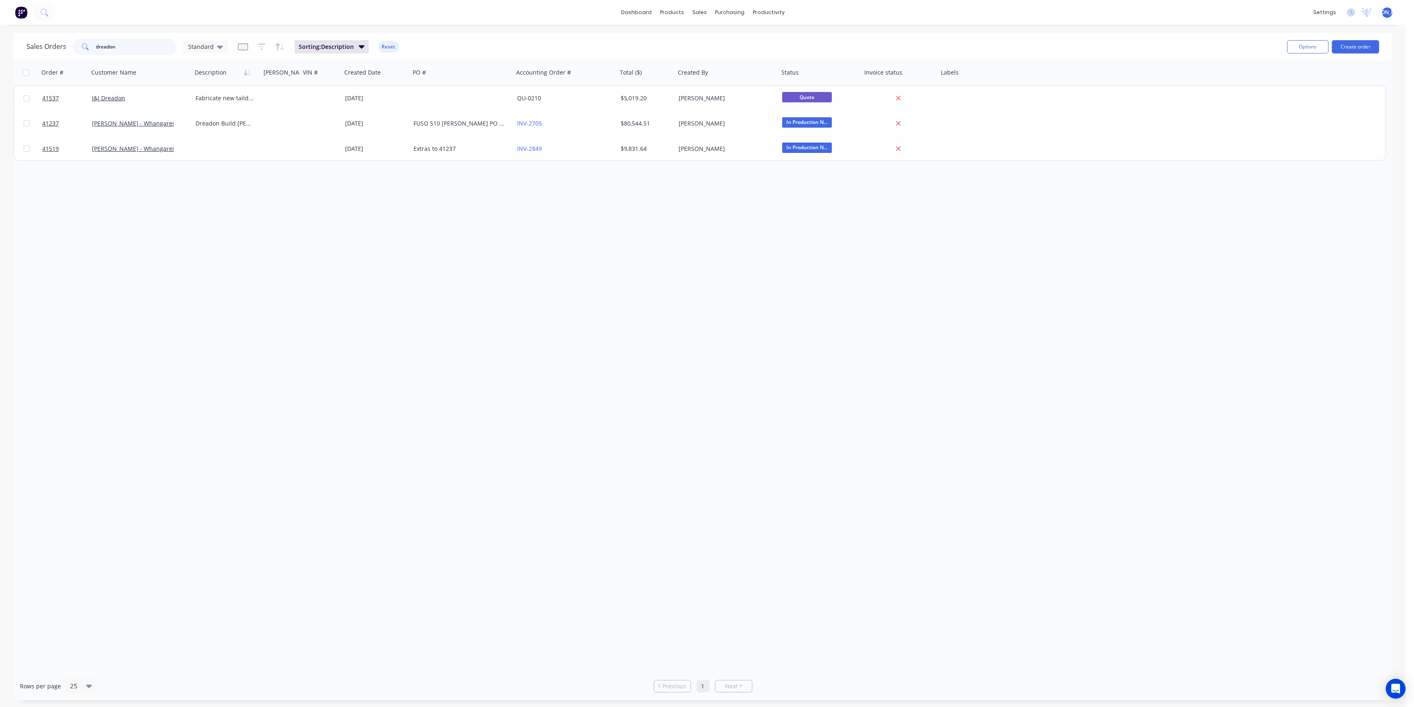
drag, startPoint x: 106, startPoint y: 46, endPoint x: 78, endPoint y: 47, distance: 27.4
click at [78, 47] on div "dreadon" at bounding box center [125, 47] width 104 height 17
type input "[PERSON_NAME]"
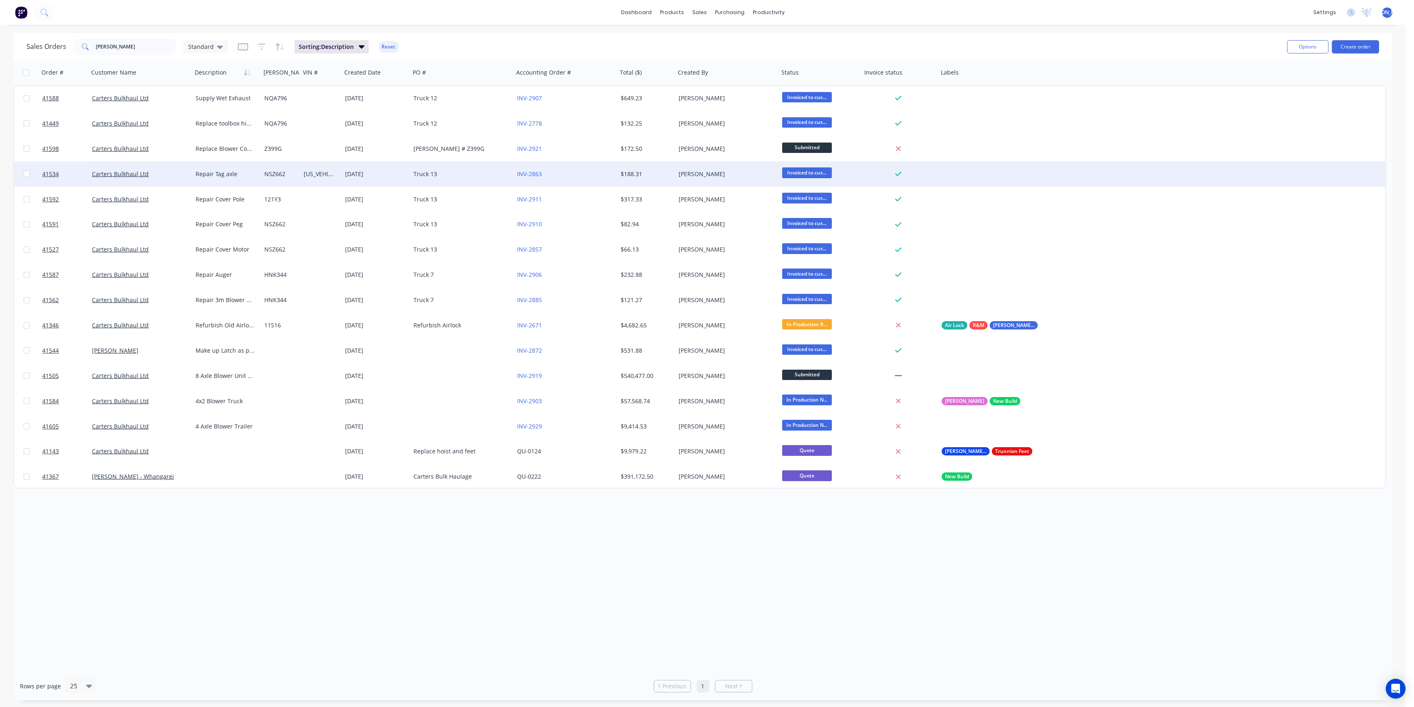
click at [157, 179] on div "Carters Bulkhaul Ltd" at bounding box center [141, 174] width 104 height 25
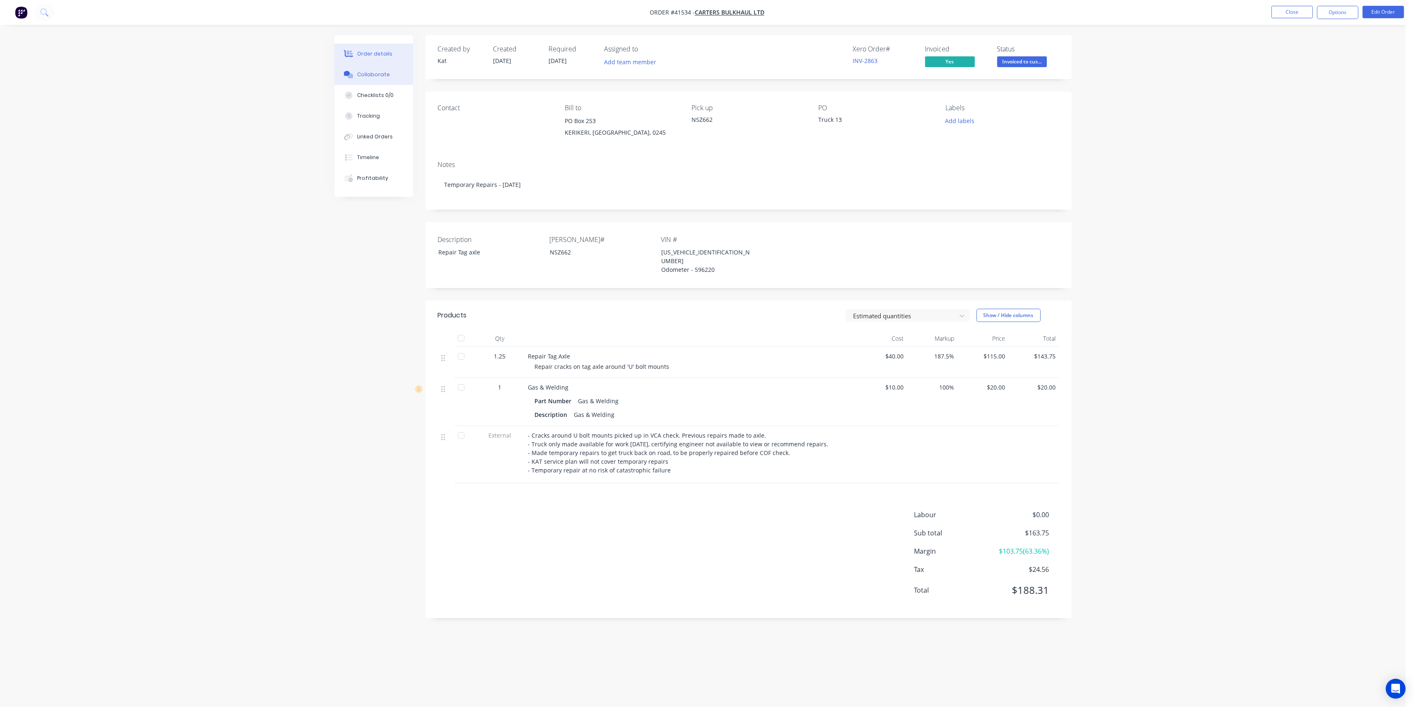
click at [376, 70] on button "Collaborate" at bounding box center [373, 74] width 79 height 21
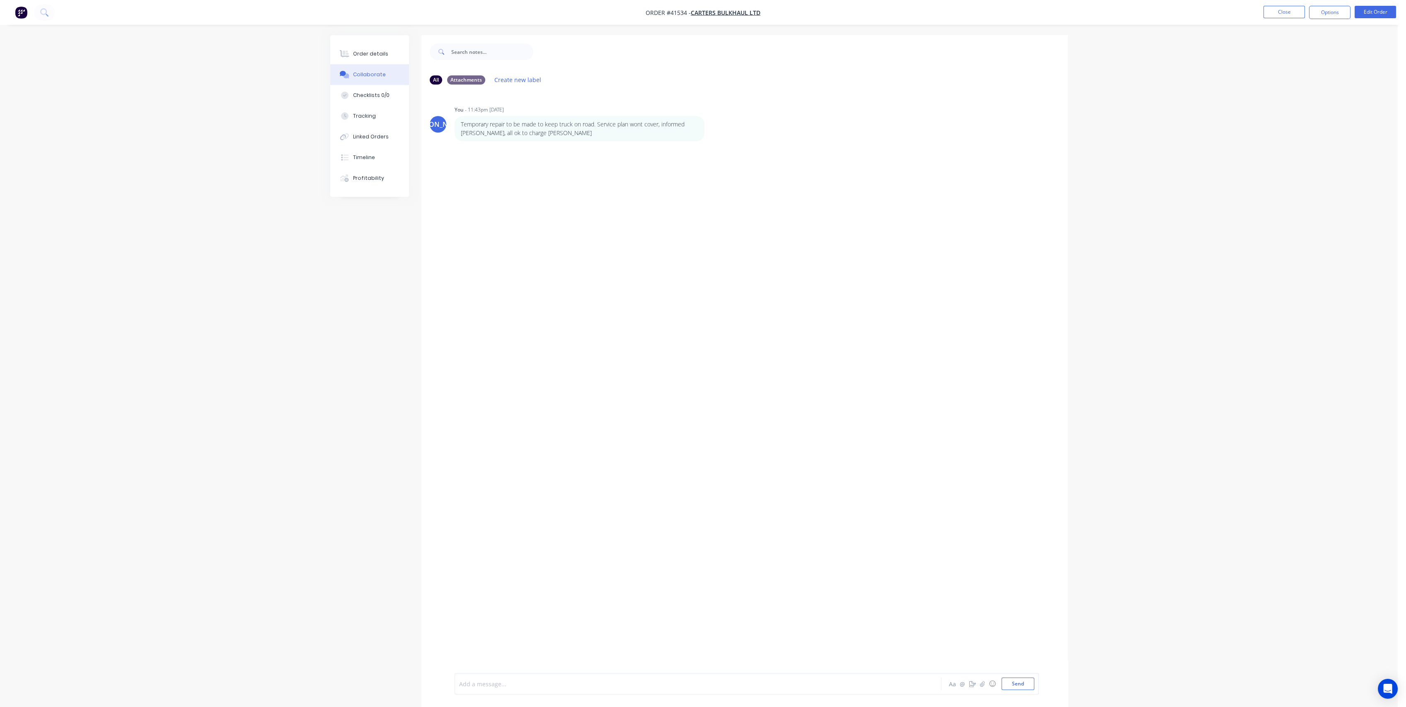
click at [556, 682] on div at bounding box center [674, 683] width 431 height 9
click at [1296, 14] on button "Close" at bounding box center [1283, 12] width 41 height 12
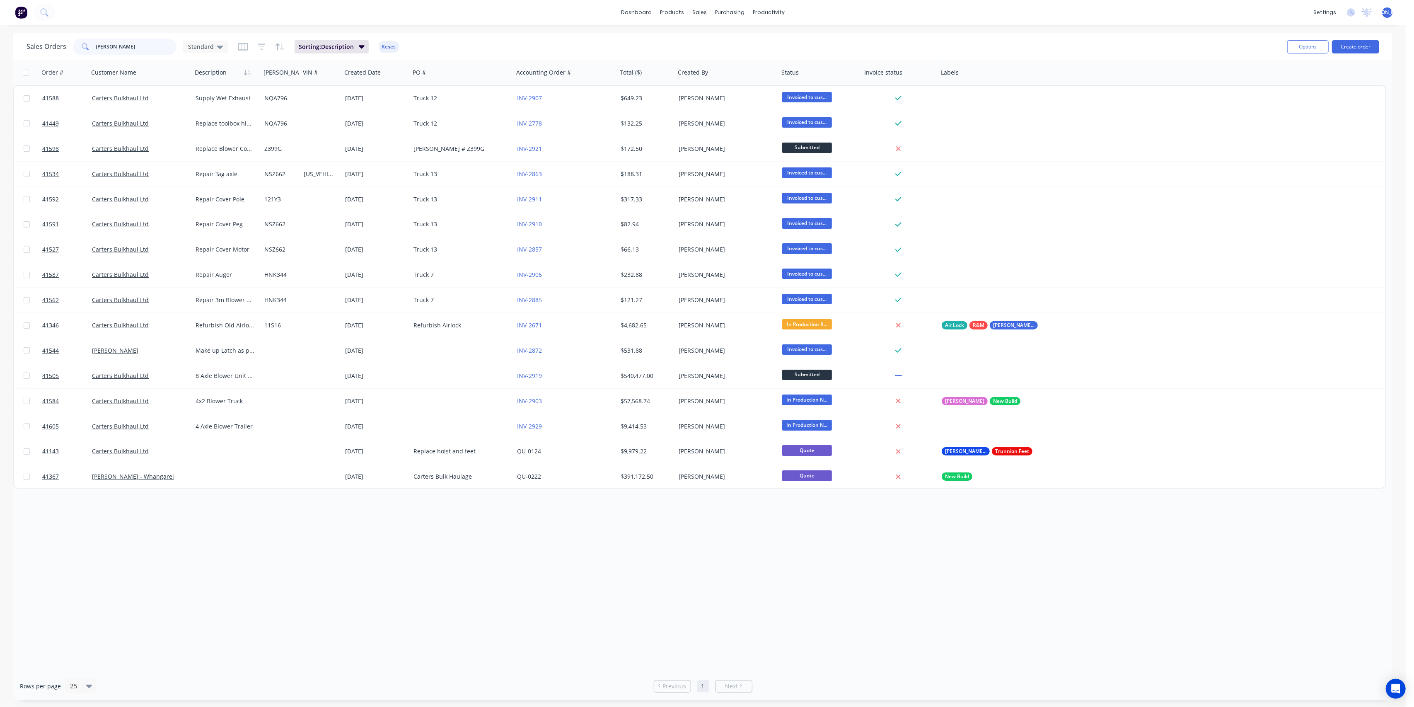
drag, startPoint x: 116, startPoint y: 43, endPoint x: 89, endPoint y: 44, distance: 27.0
click at [89, 44] on div "[PERSON_NAME]" at bounding box center [125, 47] width 104 height 17
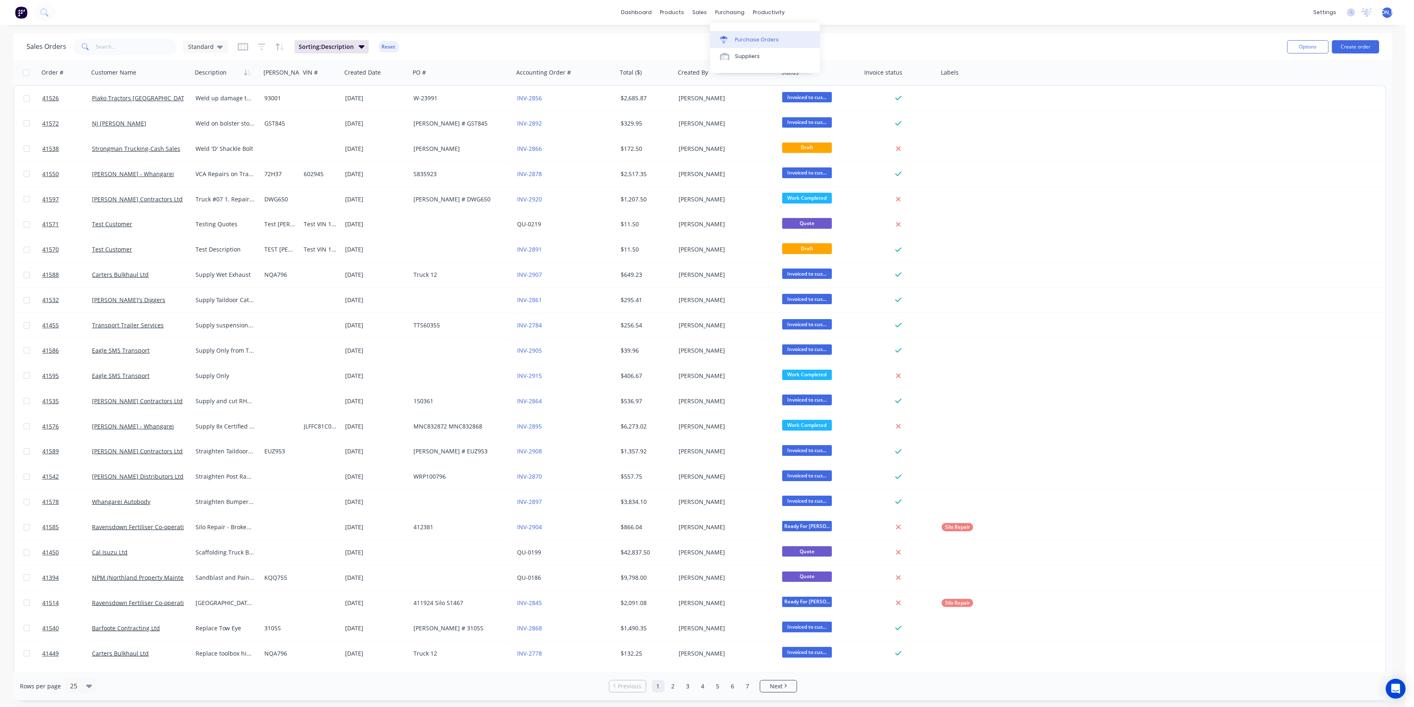
click at [755, 38] on div "Purchase Orders" at bounding box center [757, 39] width 44 height 7
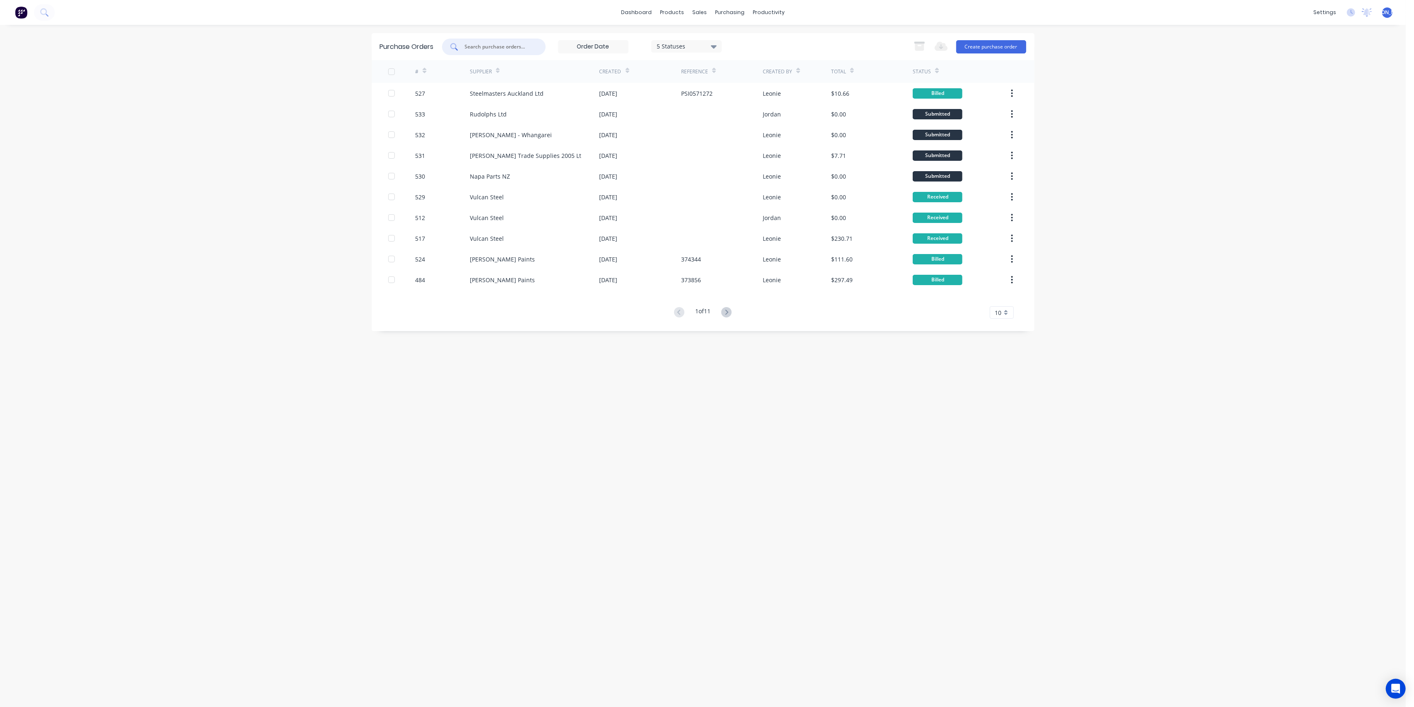
click at [503, 43] on input "text" at bounding box center [498, 47] width 69 height 8
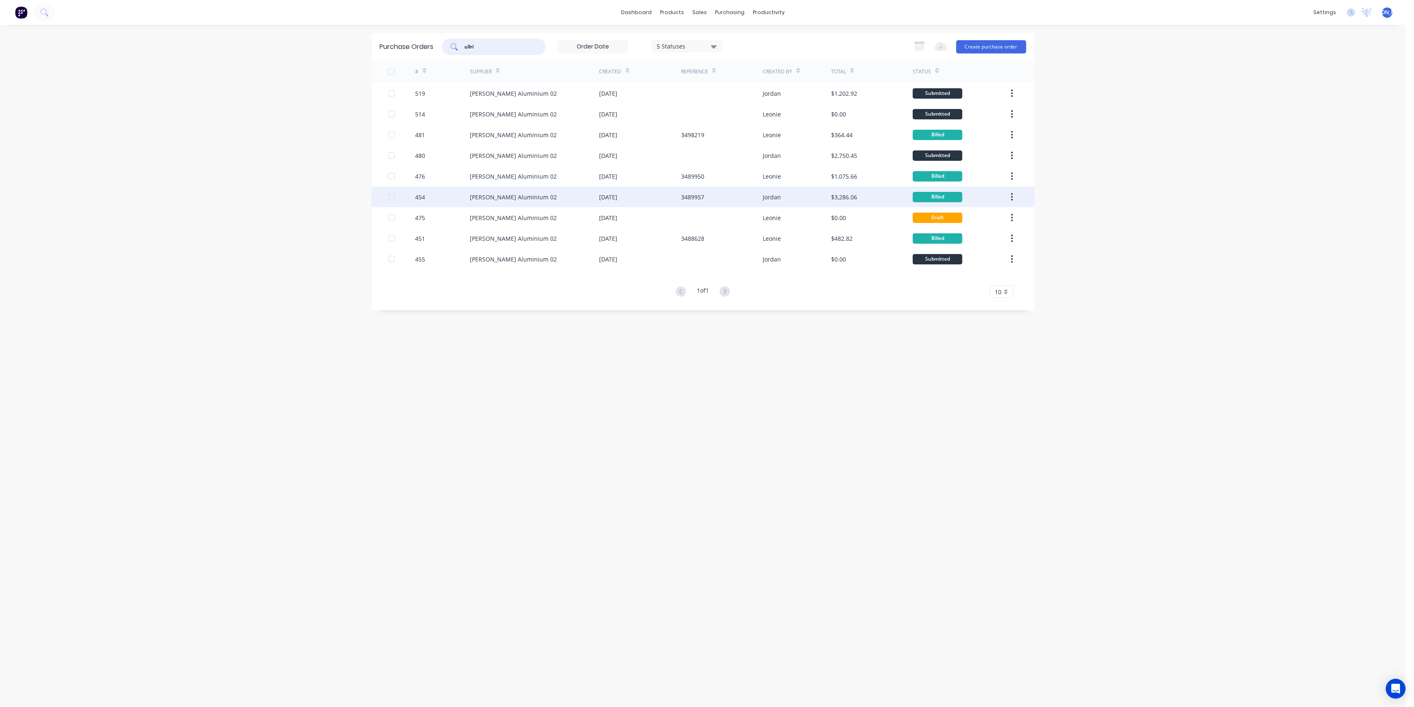
type input "ullri"
click at [534, 200] on div "[PERSON_NAME] Aluminium 02" at bounding box center [535, 196] width 130 height 21
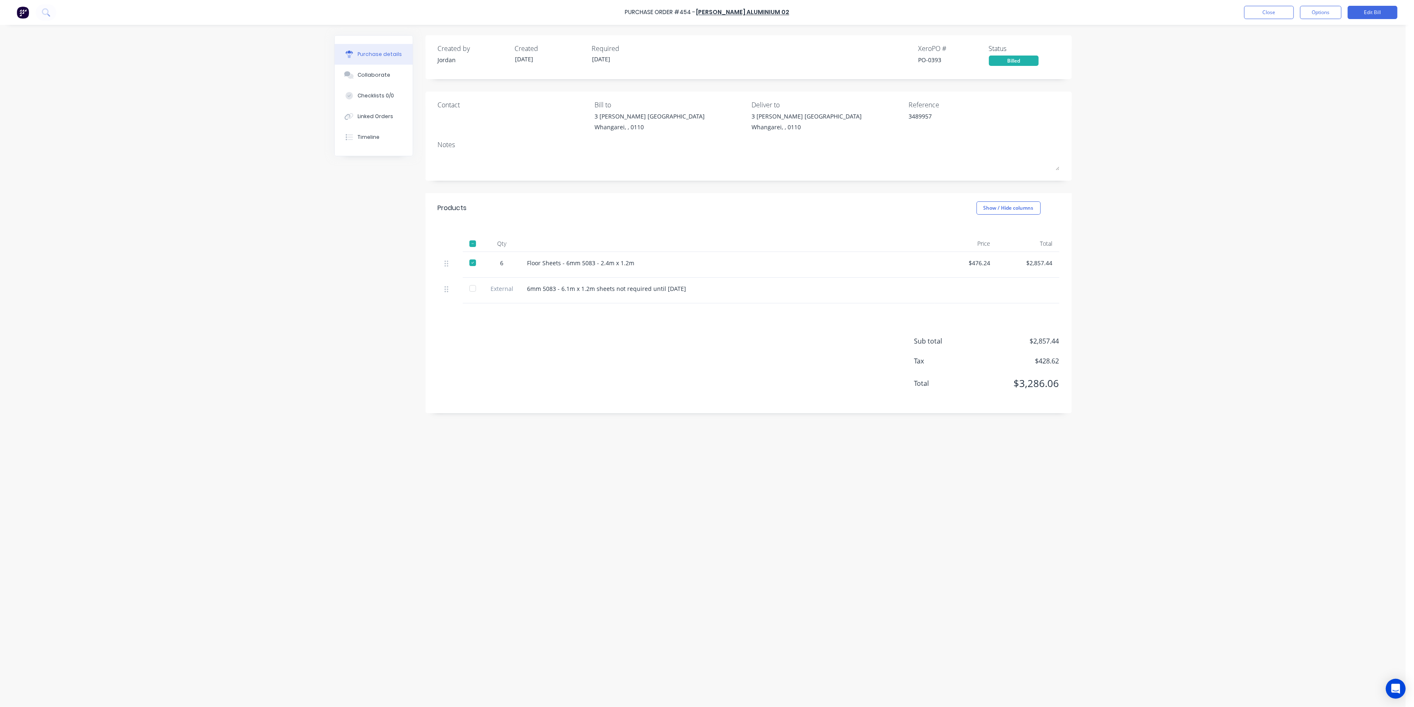
type textarea "x"
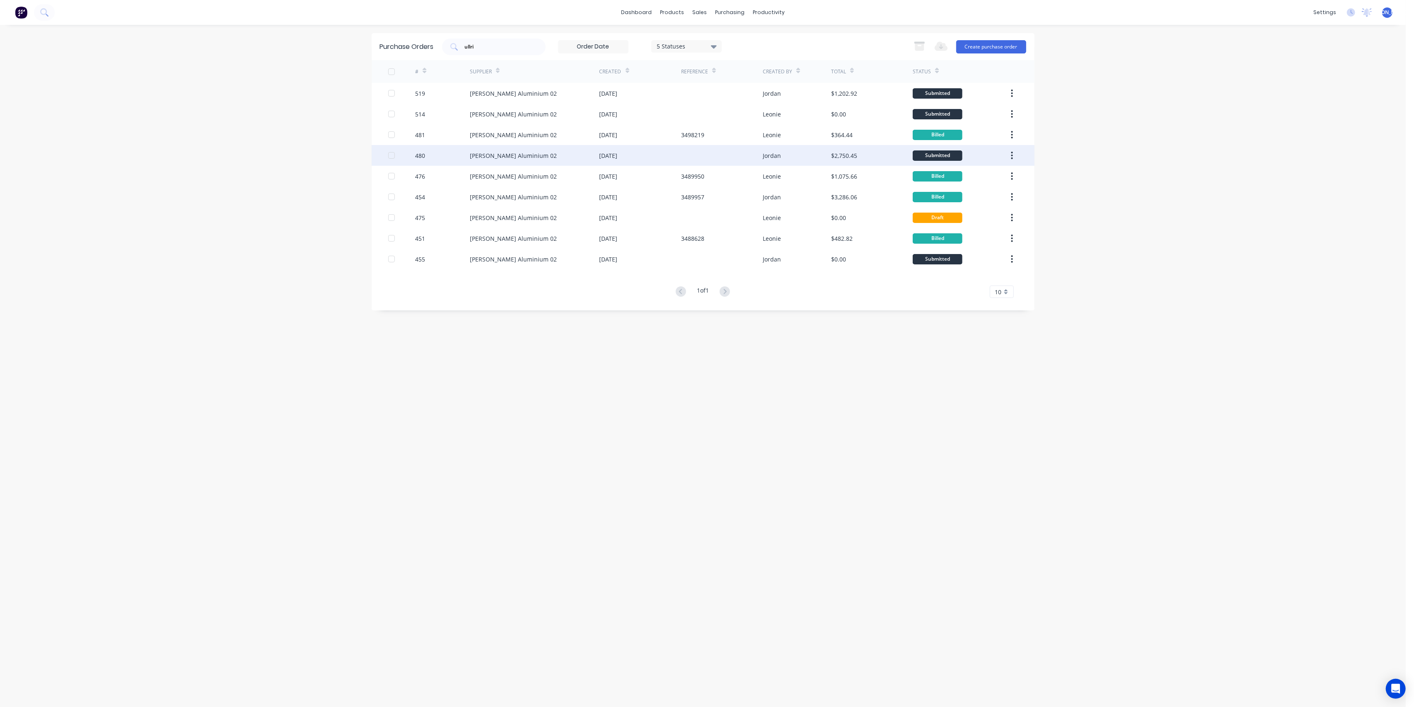
click at [530, 157] on div "[PERSON_NAME] Aluminium 02" at bounding box center [535, 155] width 130 height 21
